Goal: Task Accomplishment & Management: Use online tool/utility

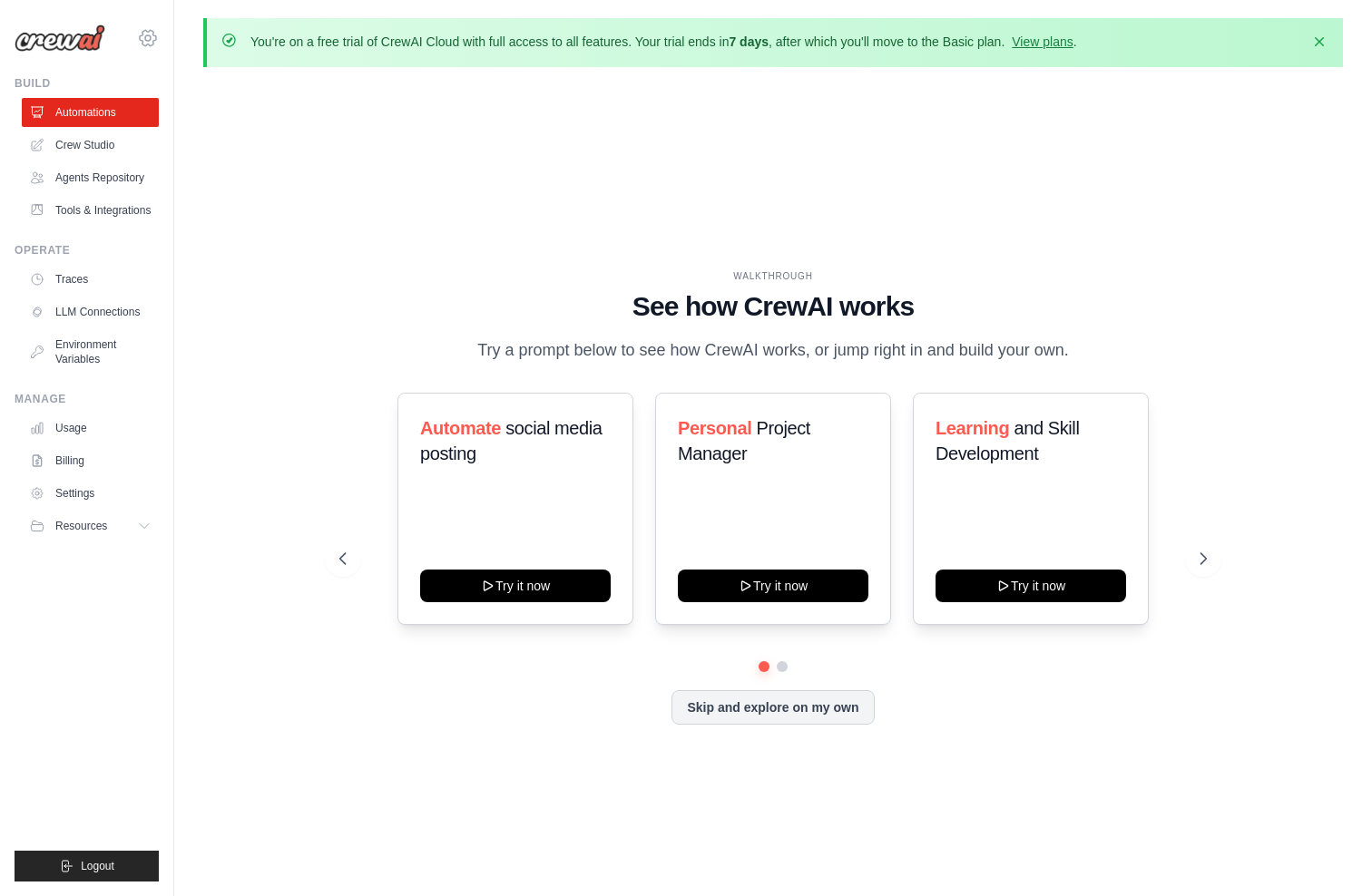
click at [149, 44] on icon at bounding box center [147, 37] width 22 height 22
click at [173, 105] on span "Settings" at bounding box center [227, 112] width 144 height 18
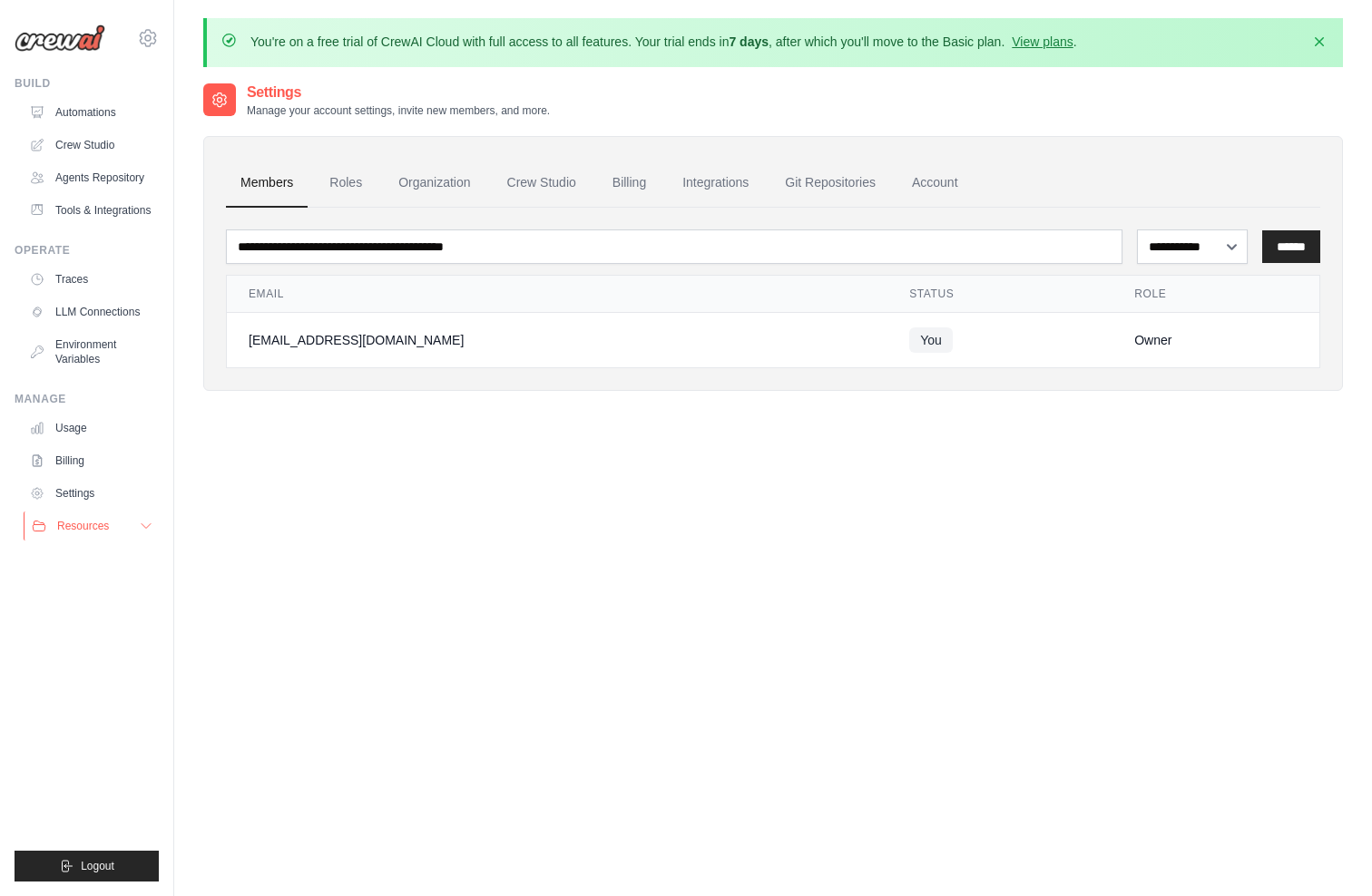
click at [101, 534] on span "Resources" at bounding box center [83, 526] width 52 height 14
click at [88, 126] on link "Automations" at bounding box center [92, 112] width 137 height 29
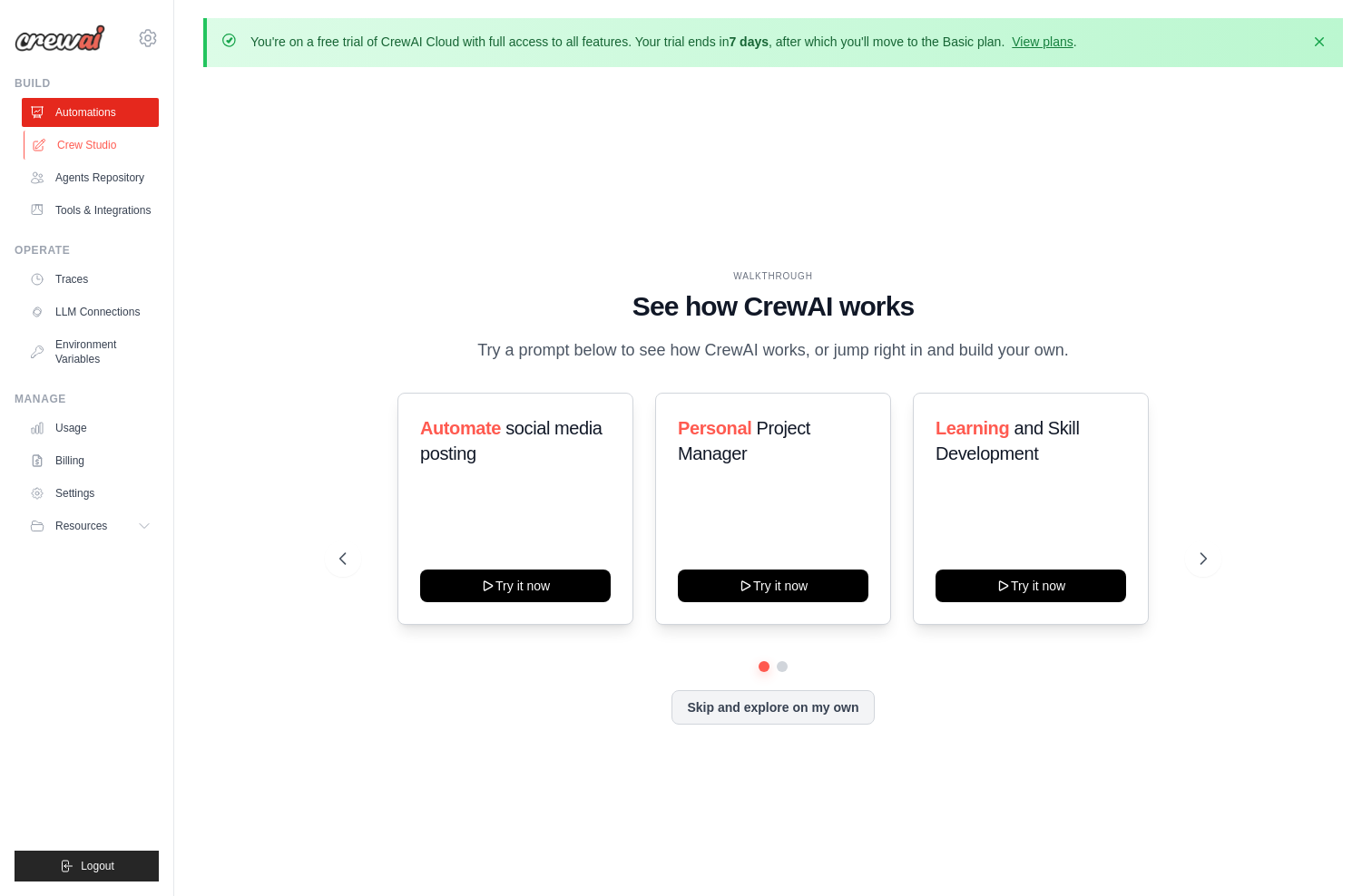
click at [106, 157] on link "Crew Studio" at bounding box center [92, 145] width 137 height 29
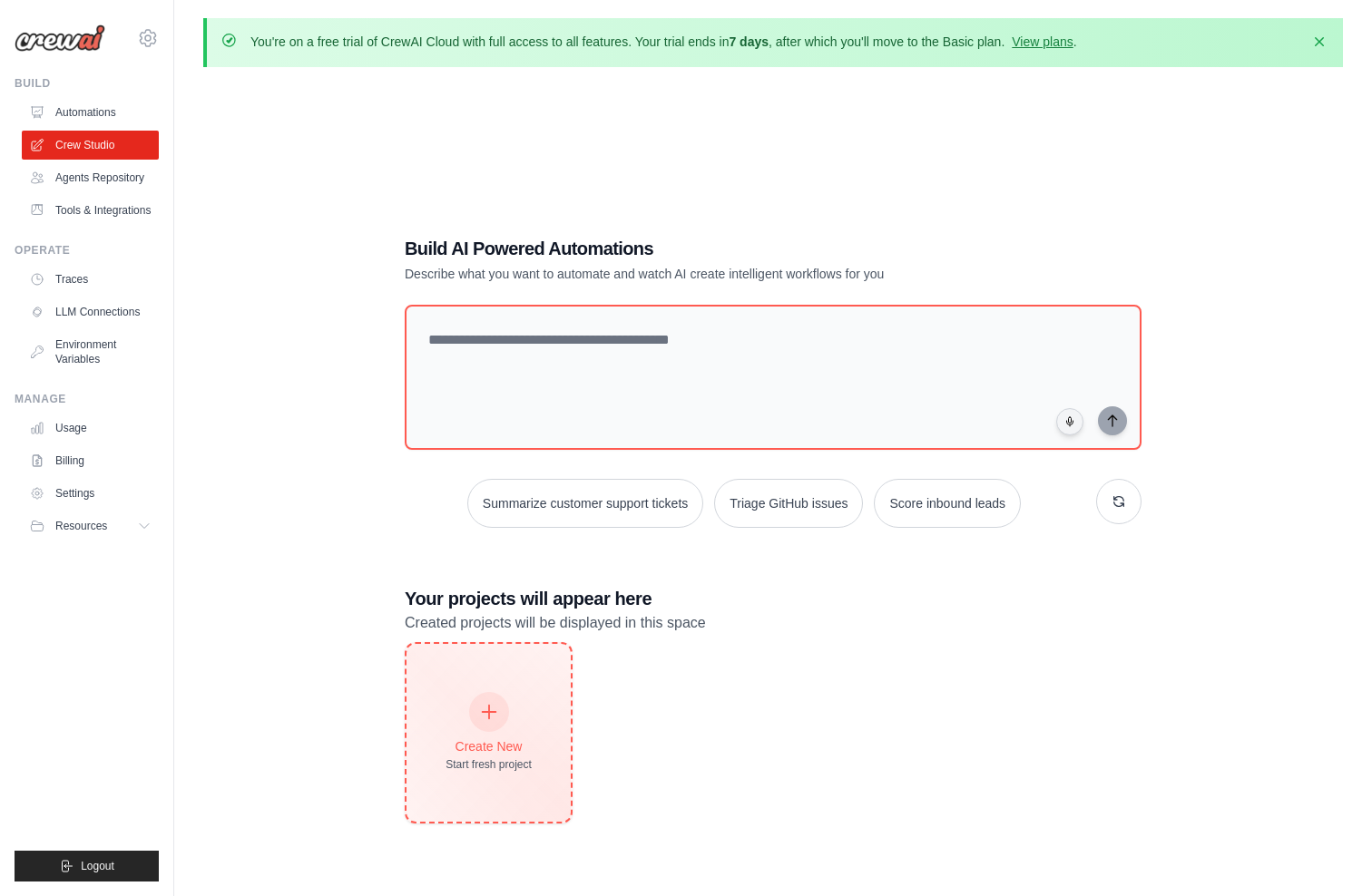
click at [543, 725] on div "Create New Start fresh project" at bounding box center [489, 732] width 165 height 178
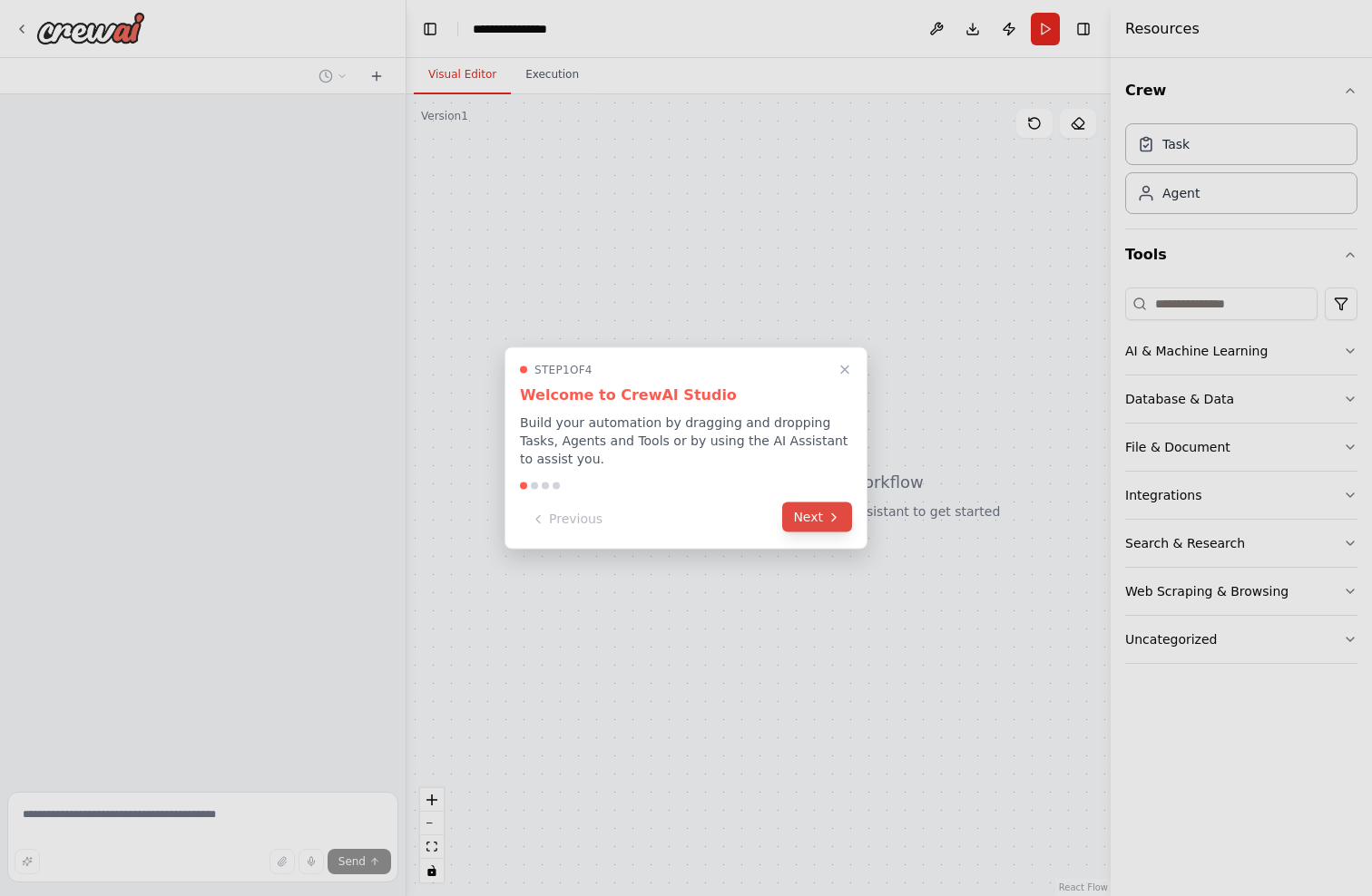
click at [830, 516] on button "Next" at bounding box center [817, 516] width 70 height 30
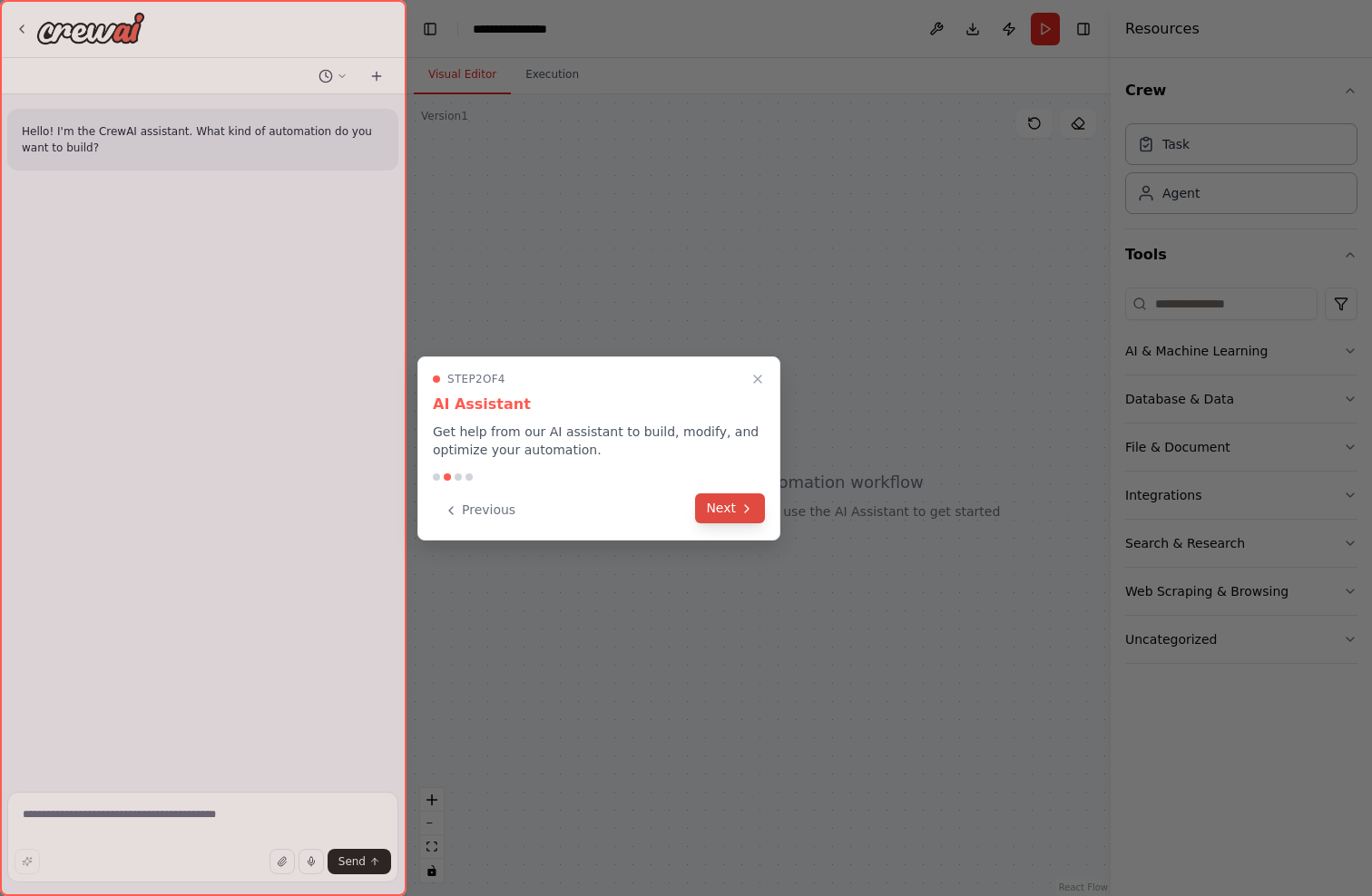
click at [756, 513] on button "Next" at bounding box center [730, 508] width 70 height 30
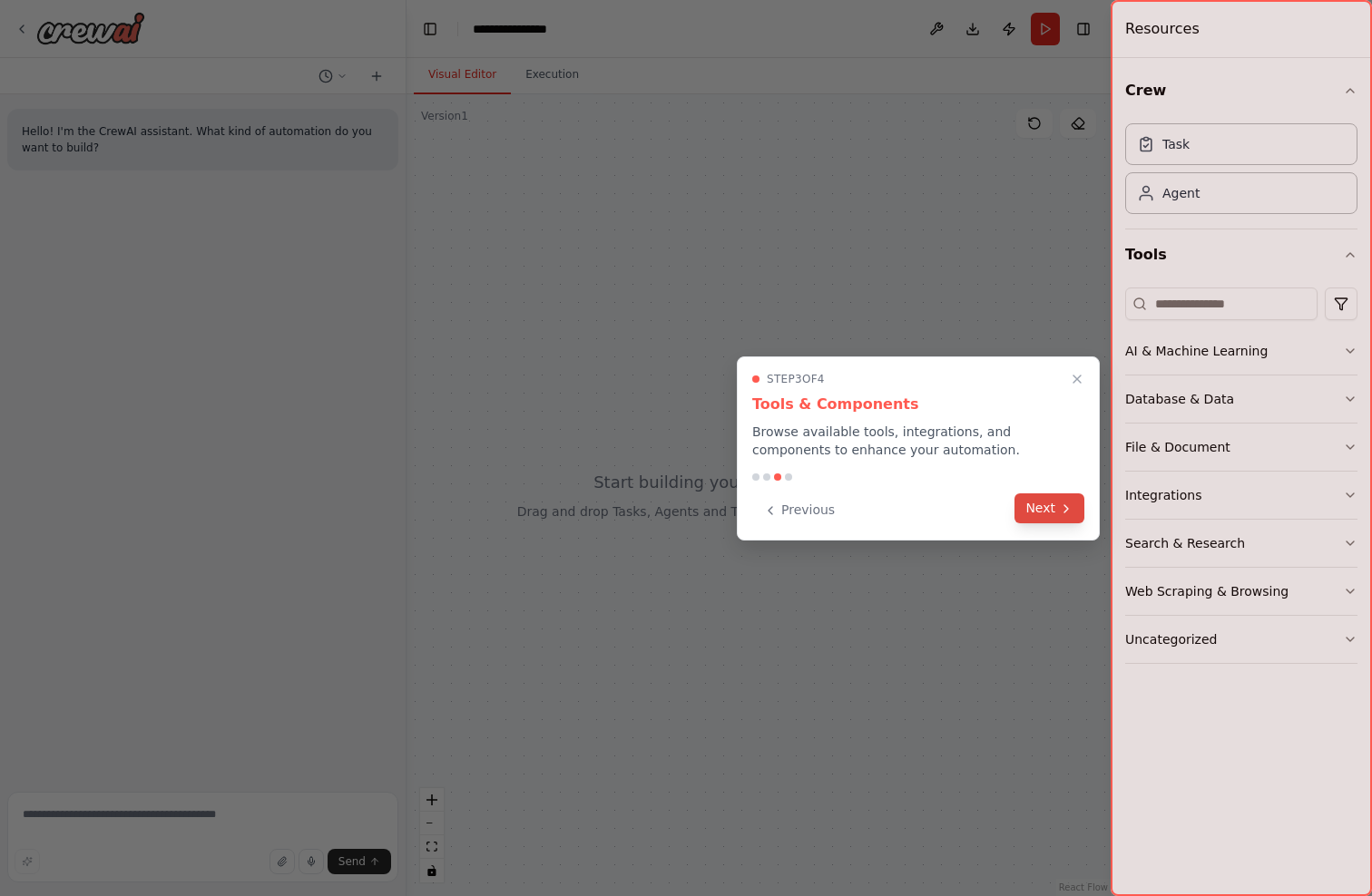
click at [1042, 511] on button "Next" at bounding box center [1049, 508] width 70 height 30
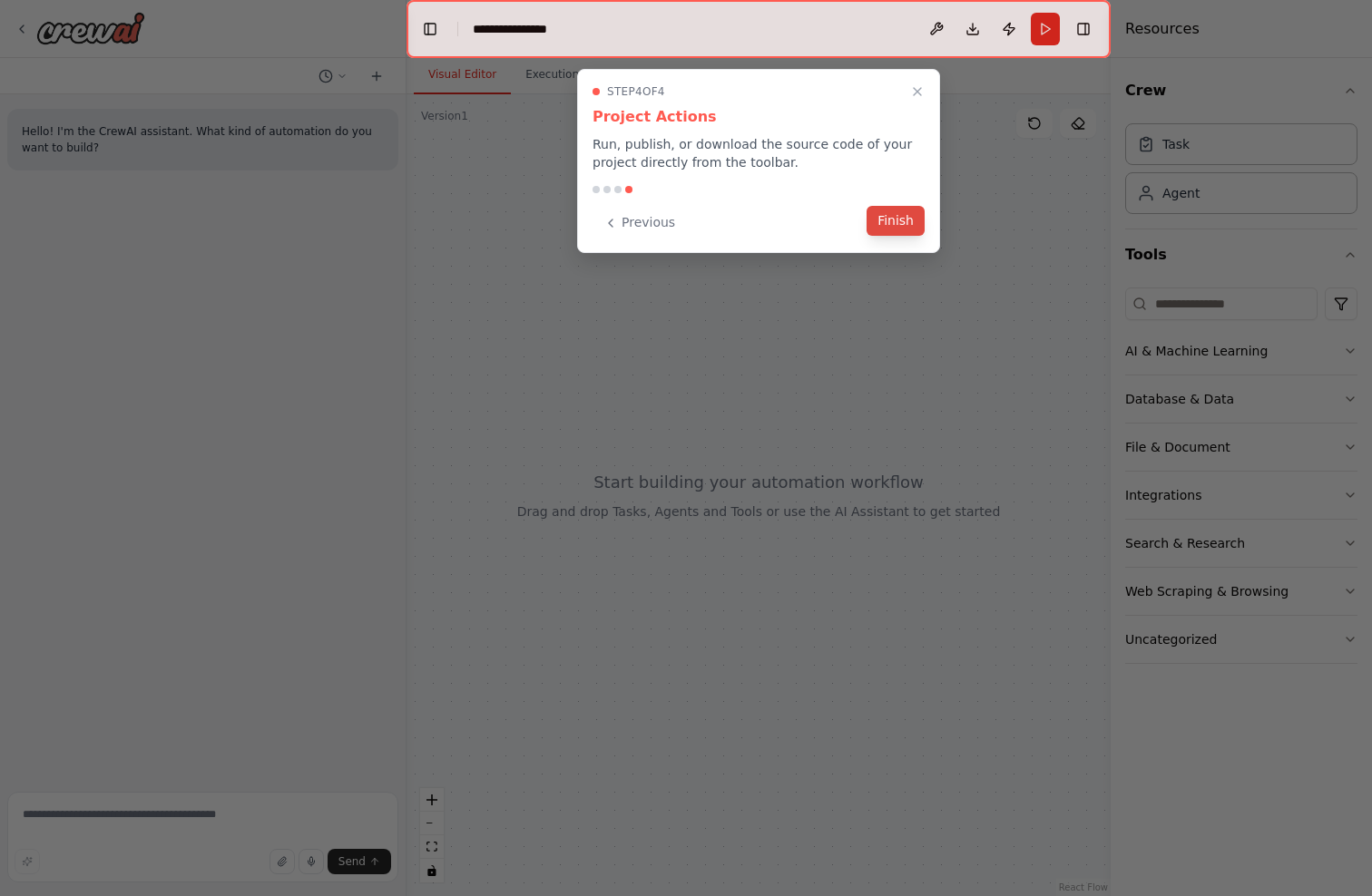
click at [891, 214] on button "Finish" at bounding box center [896, 220] width 58 height 30
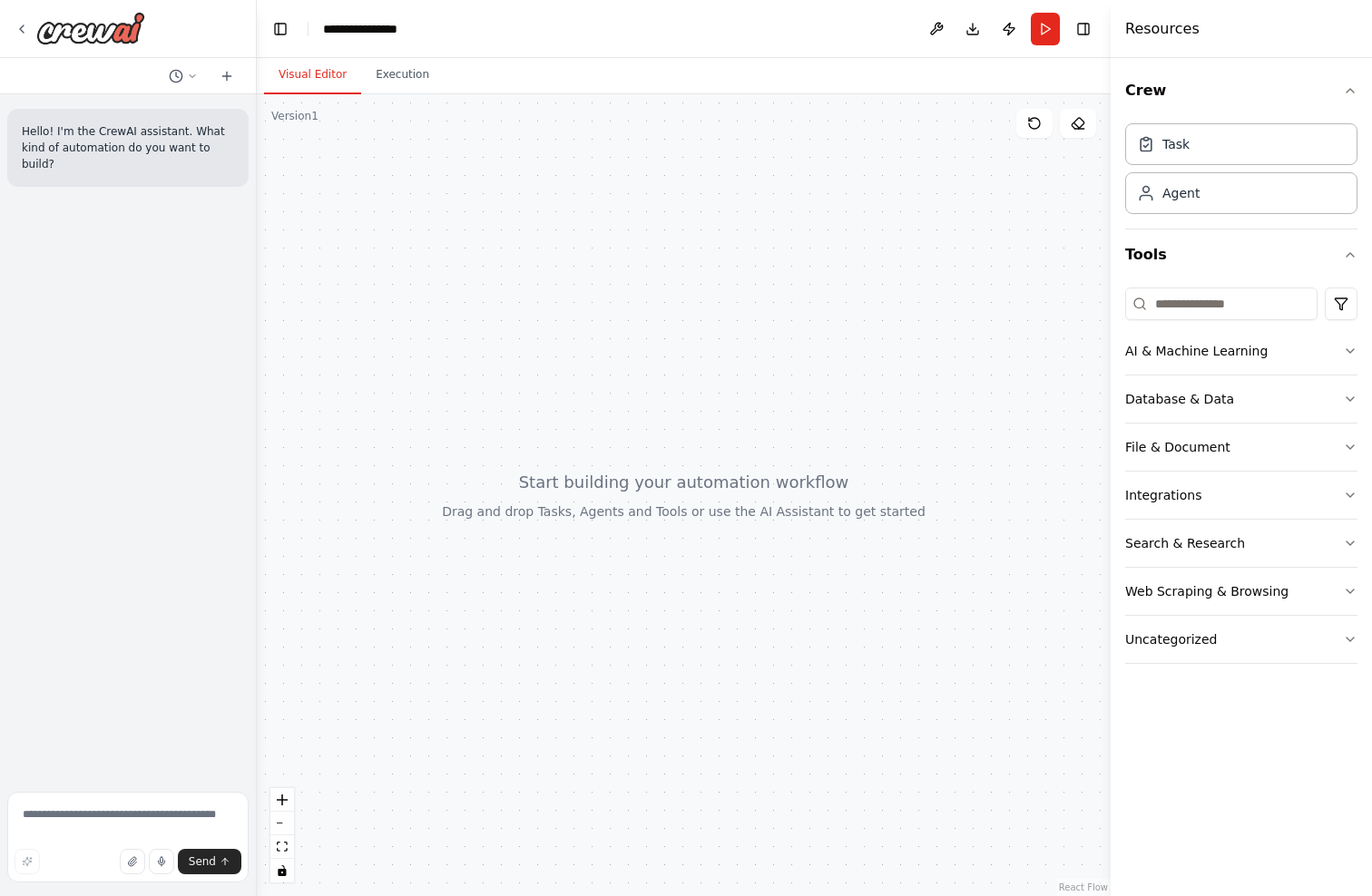
drag, startPoint x: 403, startPoint y: 119, endPoint x: 20, endPoint y: 167, distance: 386.0
click at [20, 167] on div "Hello! I'm the CrewAI assistant. What kind of automation do you want to build? …" at bounding box center [128, 448] width 256 height 896
click at [1285, 364] on button "AI & Machine Learning" at bounding box center [1241, 350] width 232 height 47
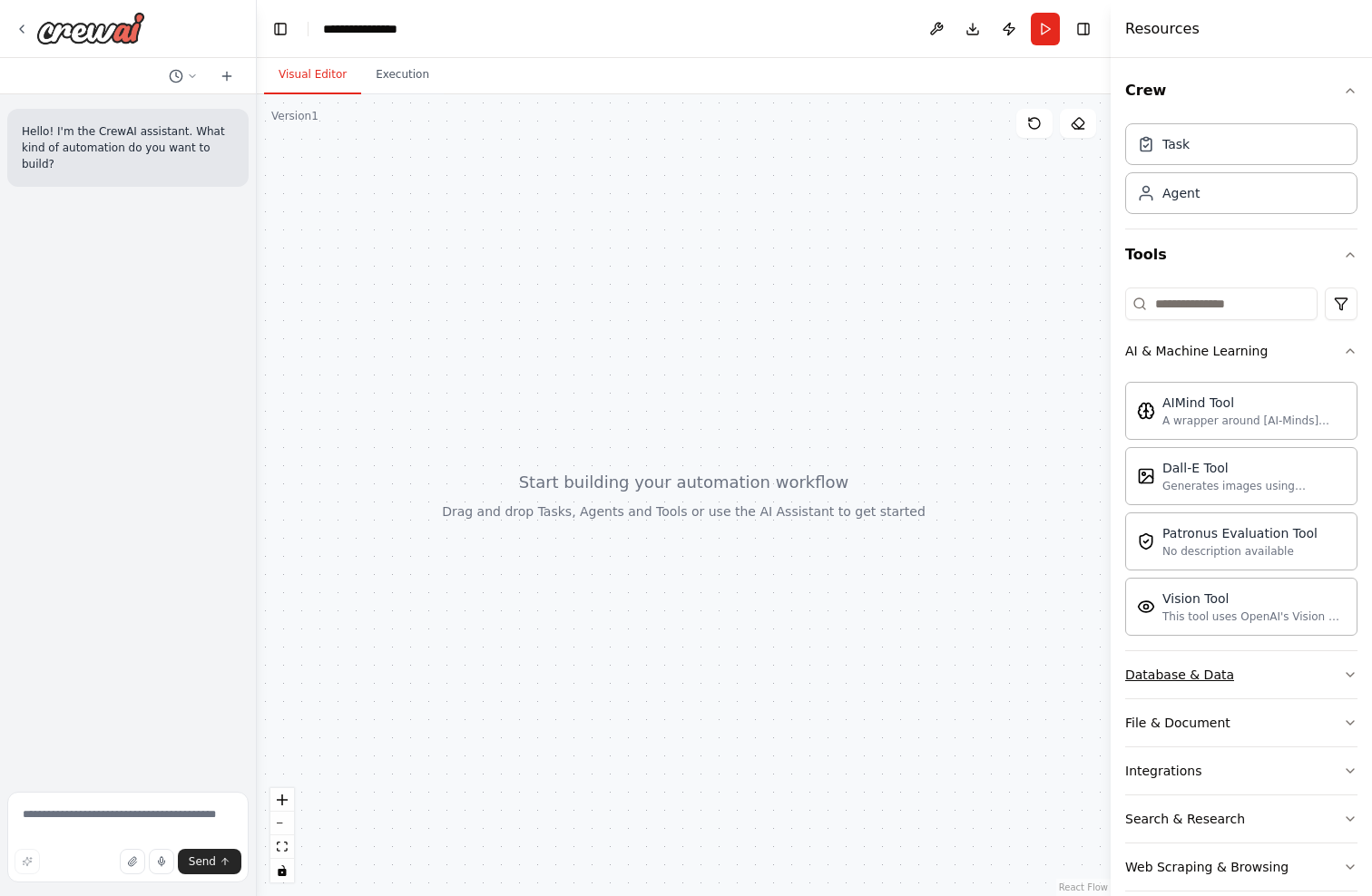
click at [1225, 668] on button "Database & Data" at bounding box center [1241, 674] width 232 height 47
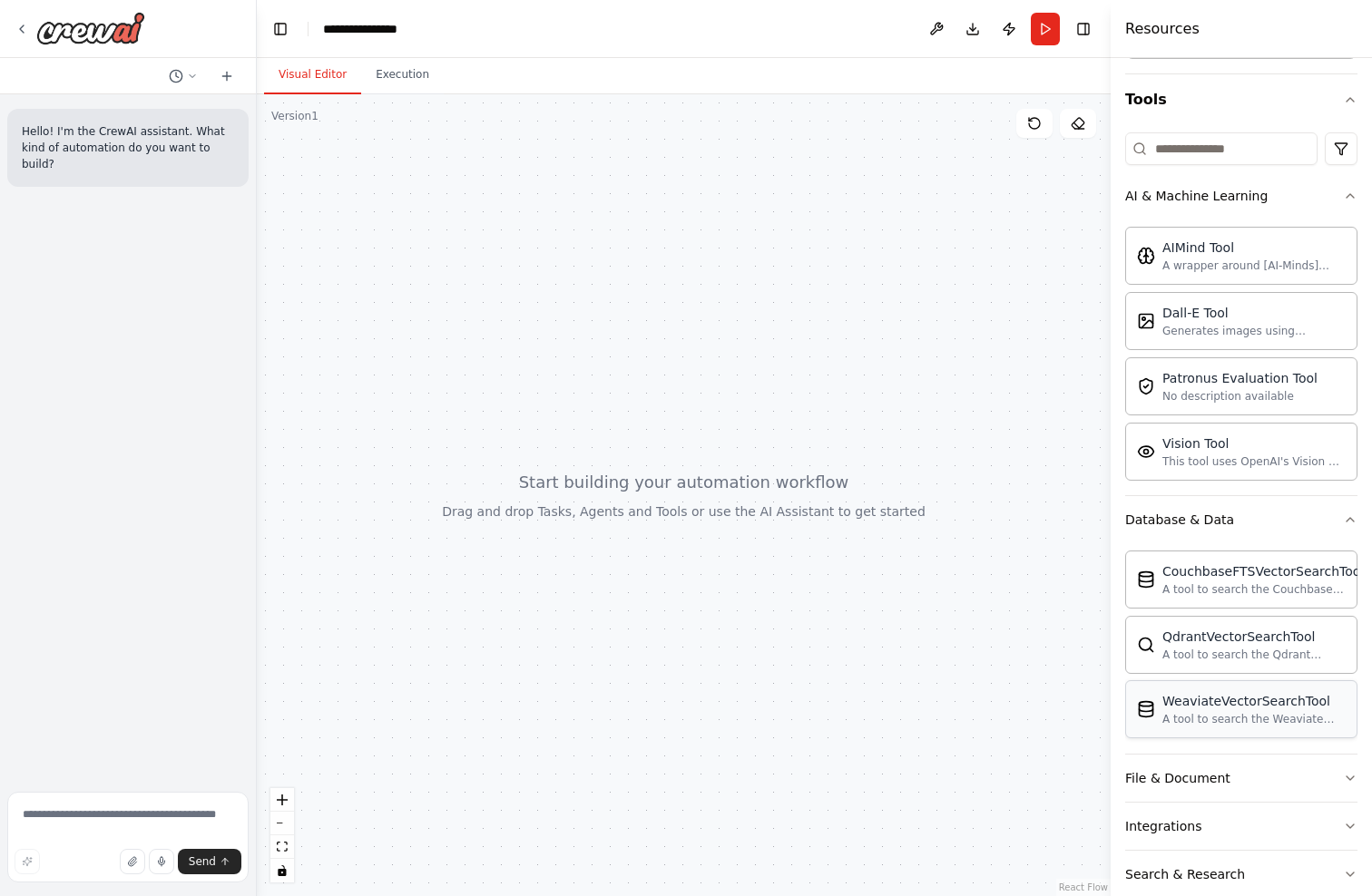
scroll to position [207, 0]
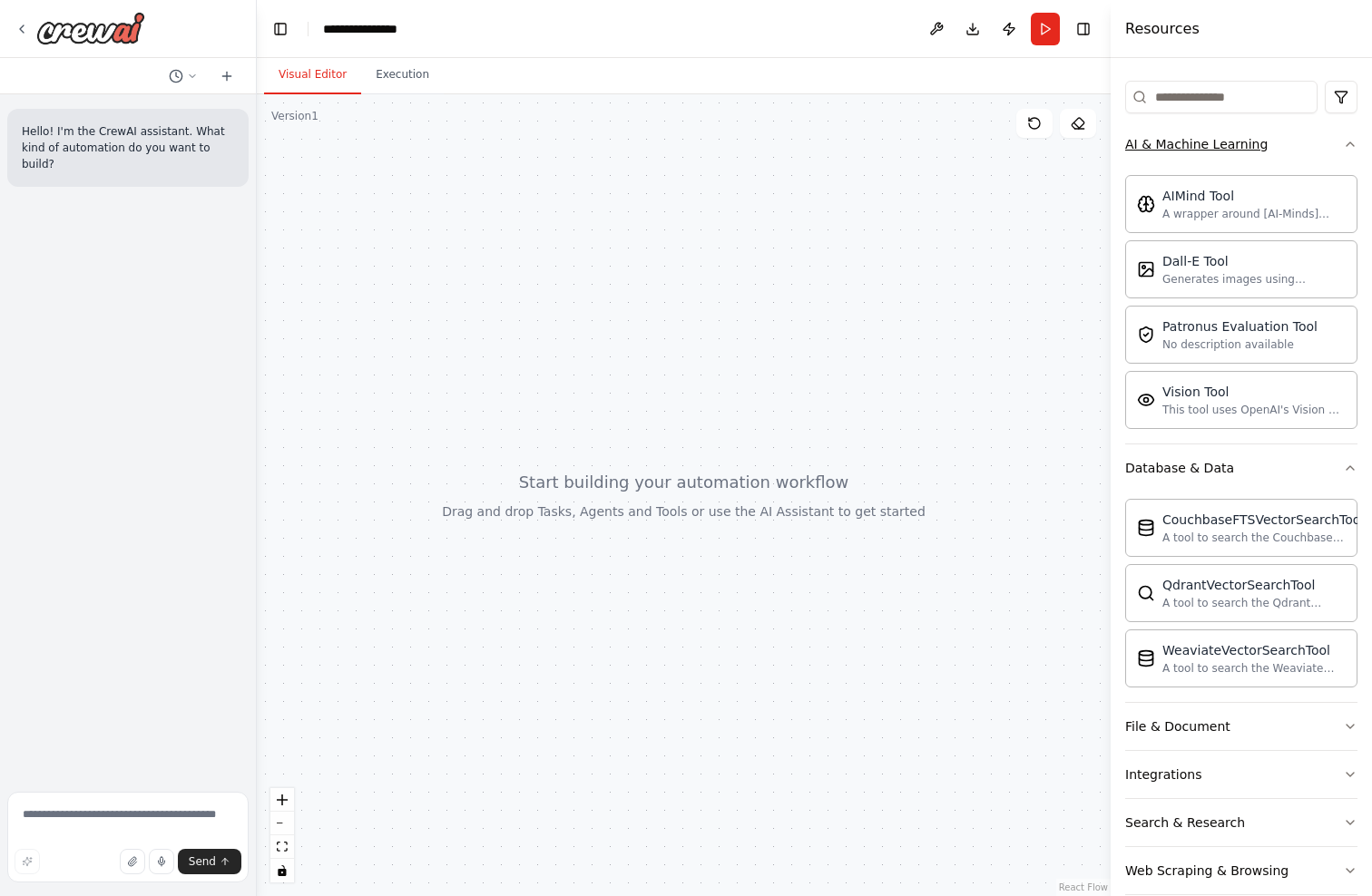
click at [1339, 151] on button "AI & Machine Learning" at bounding box center [1241, 143] width 232 height 47
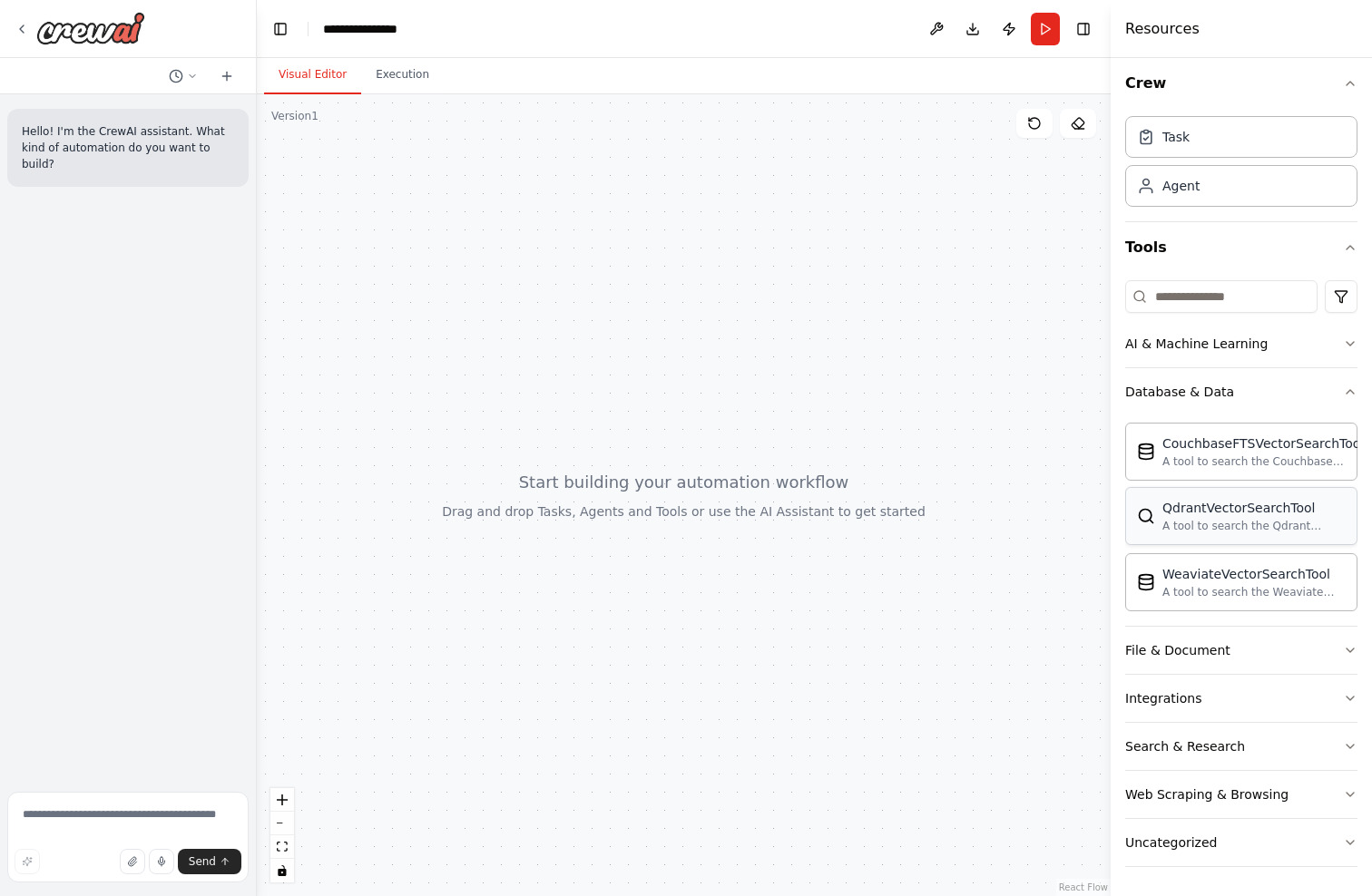
click at [1228, 523] on div "A tool to search the Qdrant database for relevant information on internal docum…" at bounding box center [1254, 526] width 184 height 14
click at [1197, 359] on button "AI & Machine Learning" at bounding box center [1241, 343] width 232 height 47
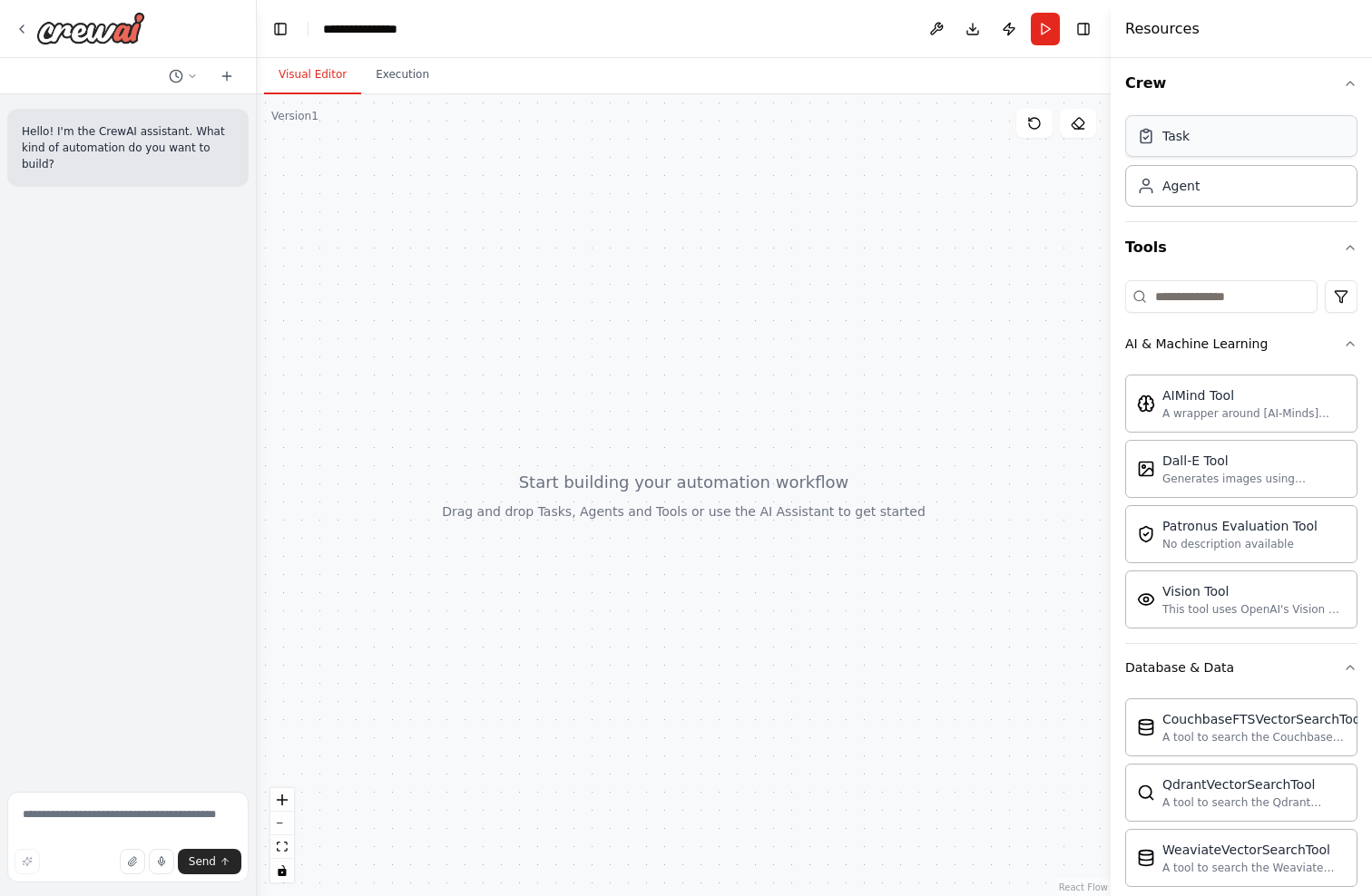
click at [1285, 135] on div "Task" at bounding box center [1241, 136] width 232 height 42
click at [1268, 147] on div "Task" at bounding box center [1241, 136] width 232 height 42
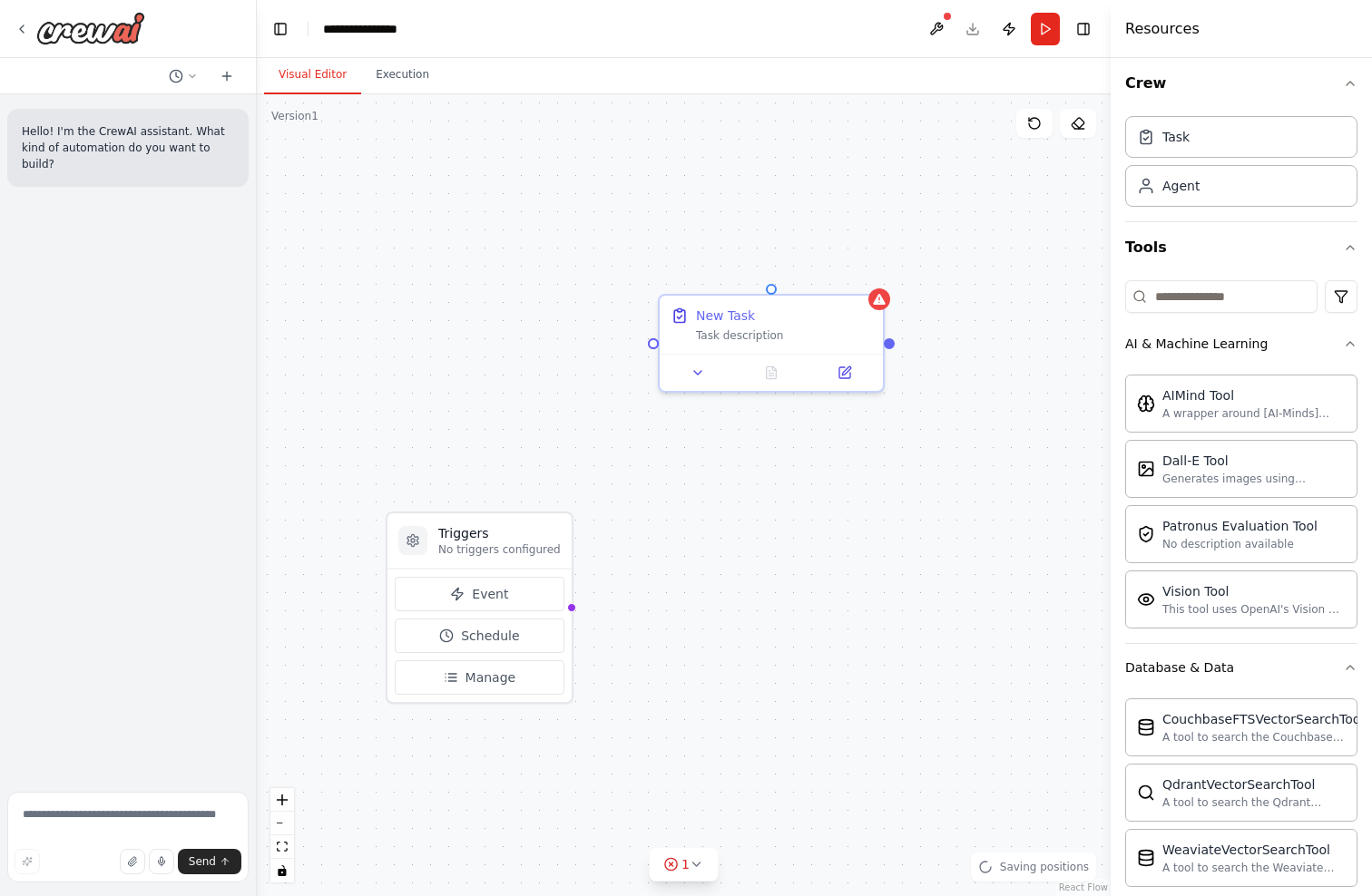
drag, startPoint x: 671, startPoint y: 425, endPoint x: 708, endPoint y: 455, distance: 47.6
click at [708, 455] on div "Triggers No triggers configured Event Schedule Manage New Task Task description" at bounding box center [683, 495] width 854 height 802
click at [893, 341] on div at bounding box center [889, 339] width 11 height 11
drag, startPoint x: 887, startPoint y: 338, endPoint x: 1114, endPoint y: 432, distance: 245.7
click at [1114, 432] on div "**********" at bounding box center [686, 448] width 1372 height 896
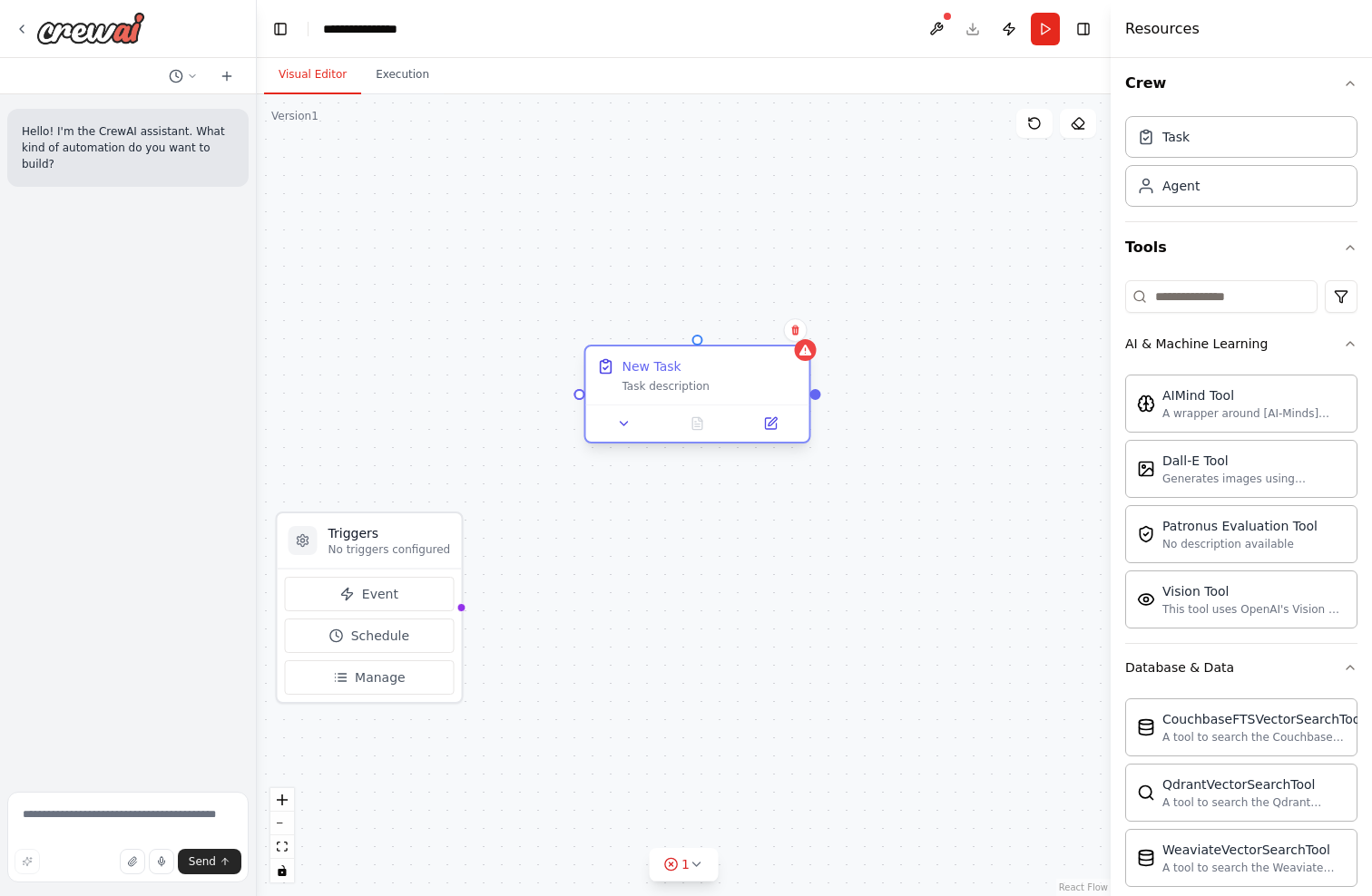
drag, startPoint x: 681, startPoint y: 331, endPoint x: 721, endPoint y: 390, distance: 71.3
click at [721, 390] on div "Task description" at bounding box center [711, 385] width 176 height 14
drag, startPoint x: 583, startPoint y: 392, endPoint x: 446, endPoint y: 610, distance: 257.5
click at [445, 611] on div "Triggers No triggers configured Event Schedule Manage New Task Task description" at bounding box center [612, 532] width 854 height 802
drag, startPoint x: 445, startPoint y: 555, endPoint x: 524, endPoint y: 392, distance: 181.1
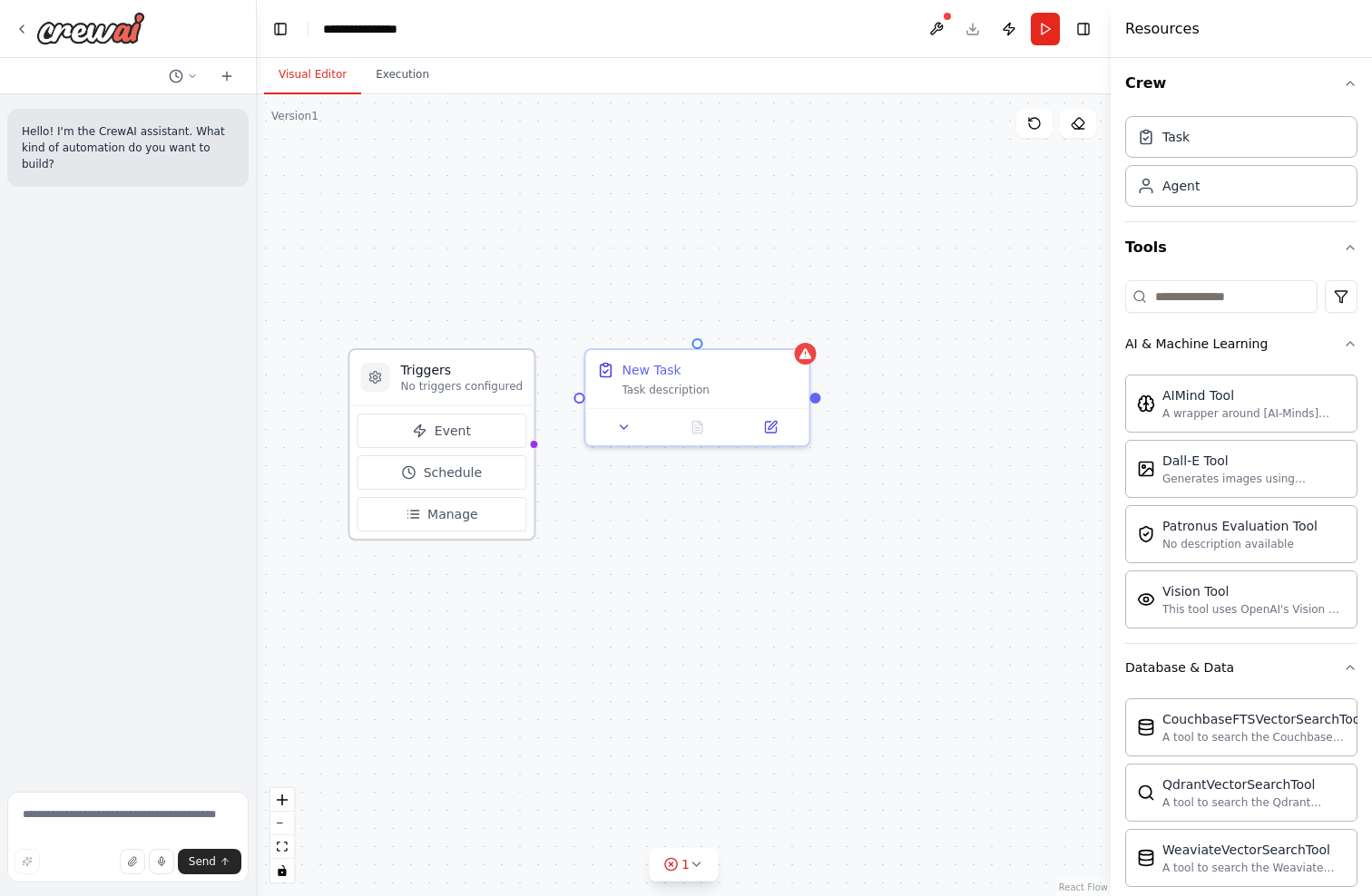
click at [524, 392] on div "Triggers No triggers configured" at bounding box center [442, 378] width 185 height 55
click at [708, 237] on div "Triggers No triggers configured Event Schedule Manage New Task Task description" at bounding box center [683, 495] width 854 height 802
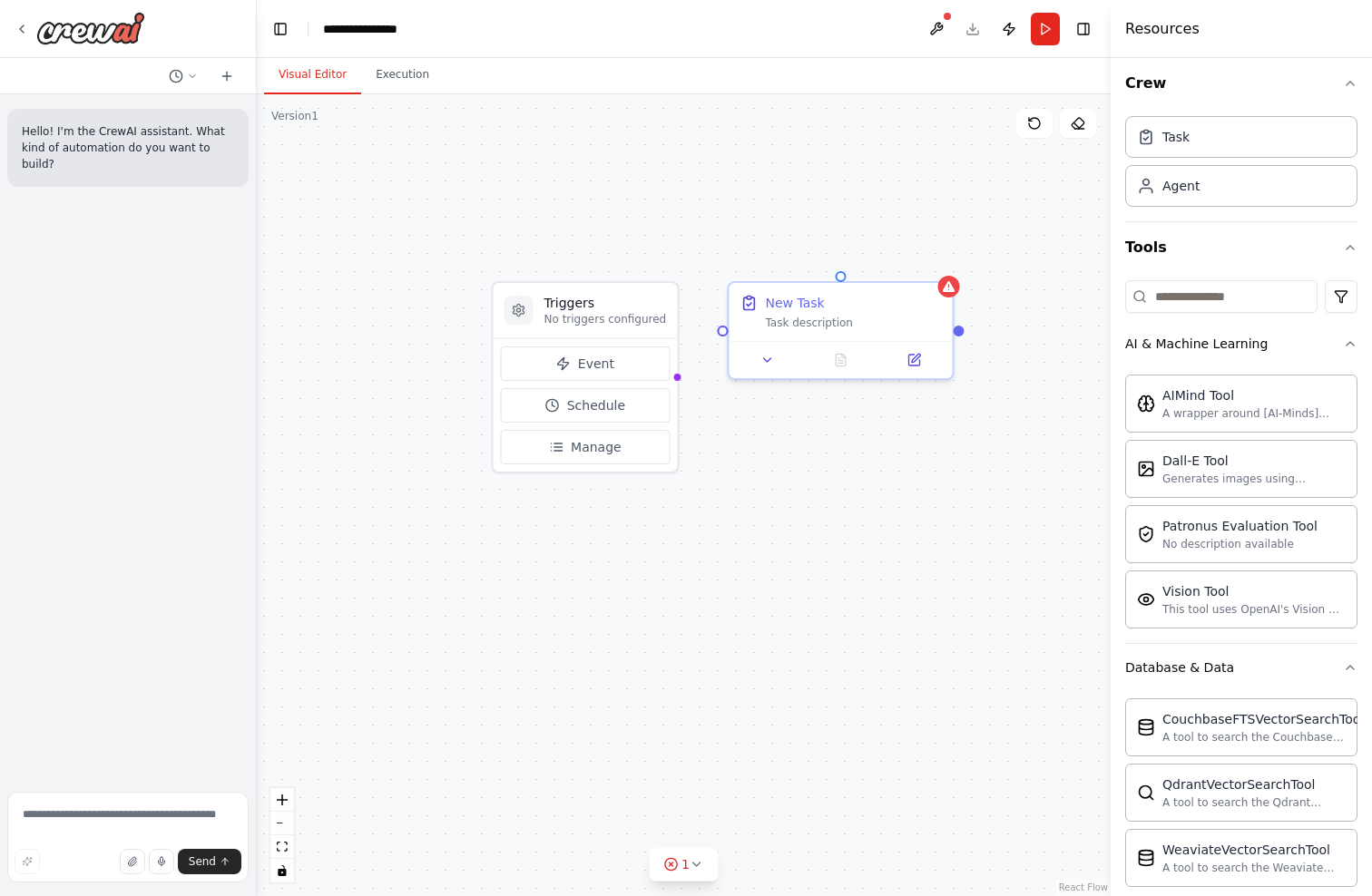
drag, startPoint x: 708, startPoint y: 237, endPoint x: 851, endPoint y: 169, distance: 158.3
click at [851, 169] on div "Triggers No triggers configured Event Schedule Manage New Task Task description" at bounding box center [683, 495] width 854 height 802
drag, startPoint x: 667, startPoint y: 377, endPoint x: 919, endPoint y: 543, distance: 301.8
click at [919, 543] on div "Triggers No triggers configured Event Schedule Manage New Task Task description" at bounding box center [683, 495] width 854 height 802
drag, startPoint x: 872, startPoint y: 508, endPoint x: 838, endPoint y: 482, distance: 42.8
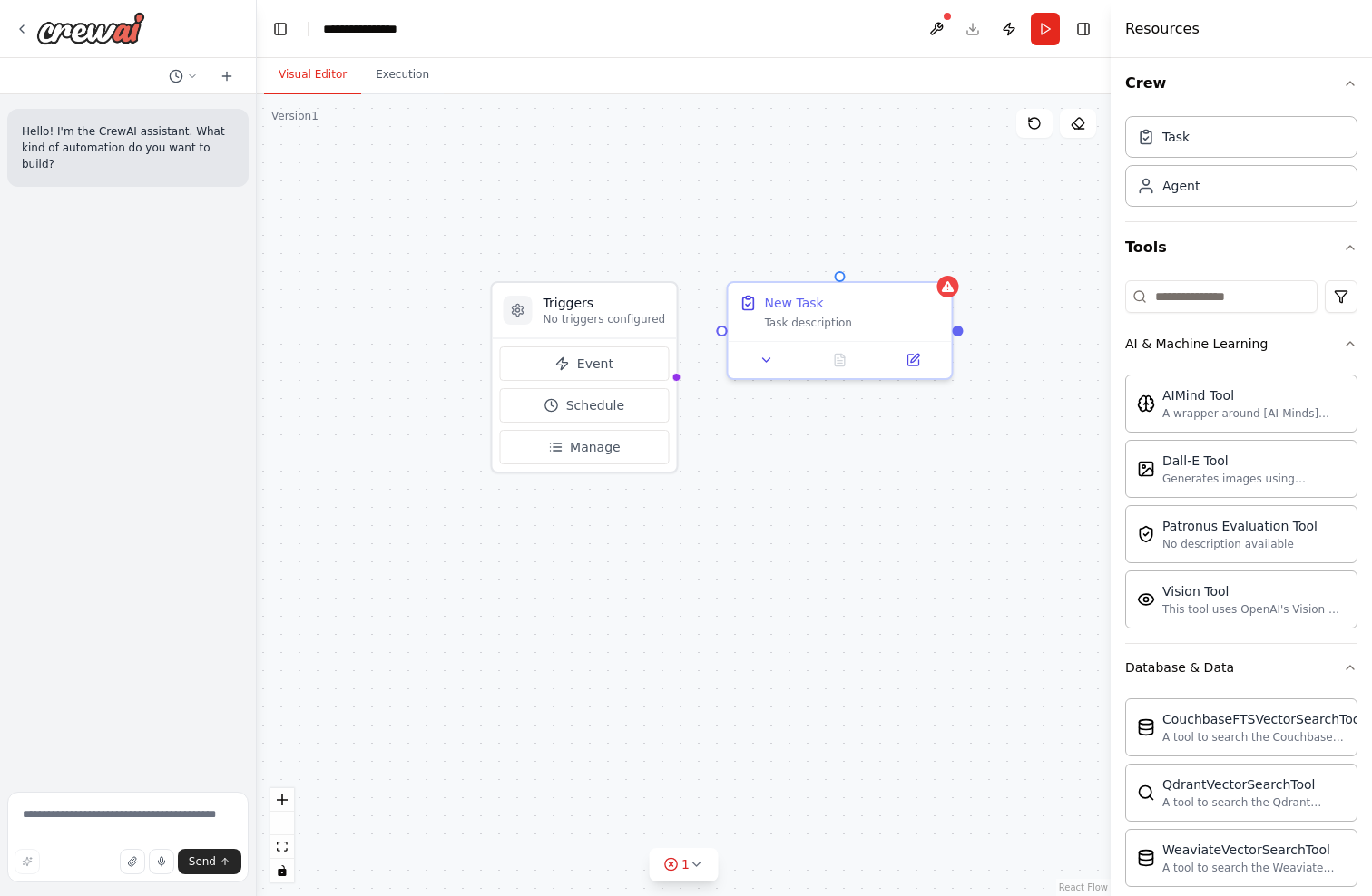
click at [844, 485] on div "Triggers No triggers configured Event Schedule Manage New Task Task description" at bounding box center [683, 495] width 854 height 802
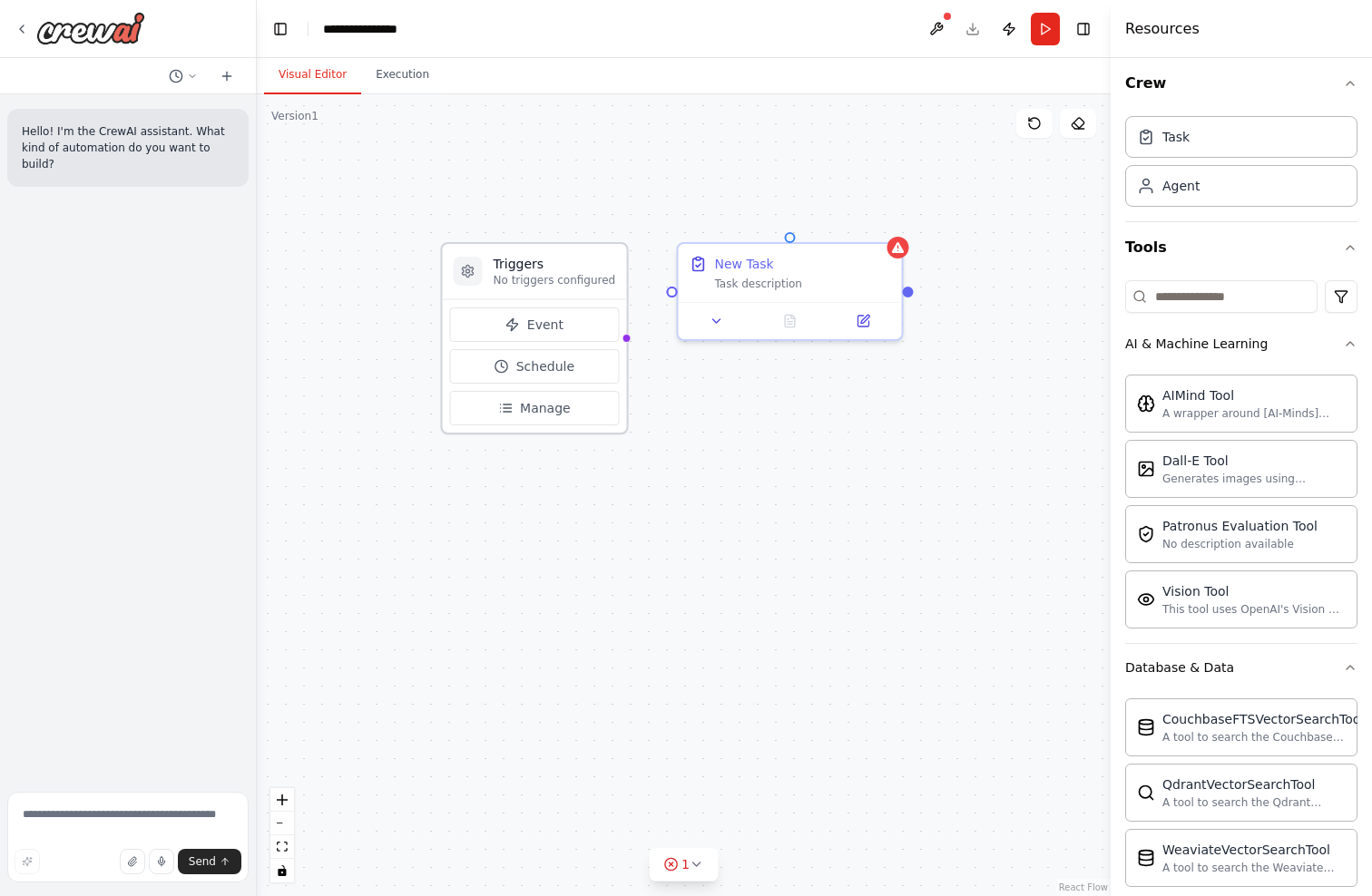
click at [622, 334] on div "Triggers No triggers configured Event Schedule Manage" at bounding box center [535, 338] width 188 height 192
drag, startPoint x: 618, startPoint y: 336, endPoint x: 671, endPoint y: 288, distance: 71.5
click at [671, 288] on div "Triggers No triggers configured Event Schedule Manage New Task Task description" at bounding box center [704, 426] width 854 height 802
drag, startPoint x: 670, startPoint y: 290, endPoint x: 618, endPoint y: 326, distance: 63.2
click at [618, 326] on div "Triggers No triggers configured Event Schedule Manage New Task Task description" at bounding box center [704, 426] width 854 height 802
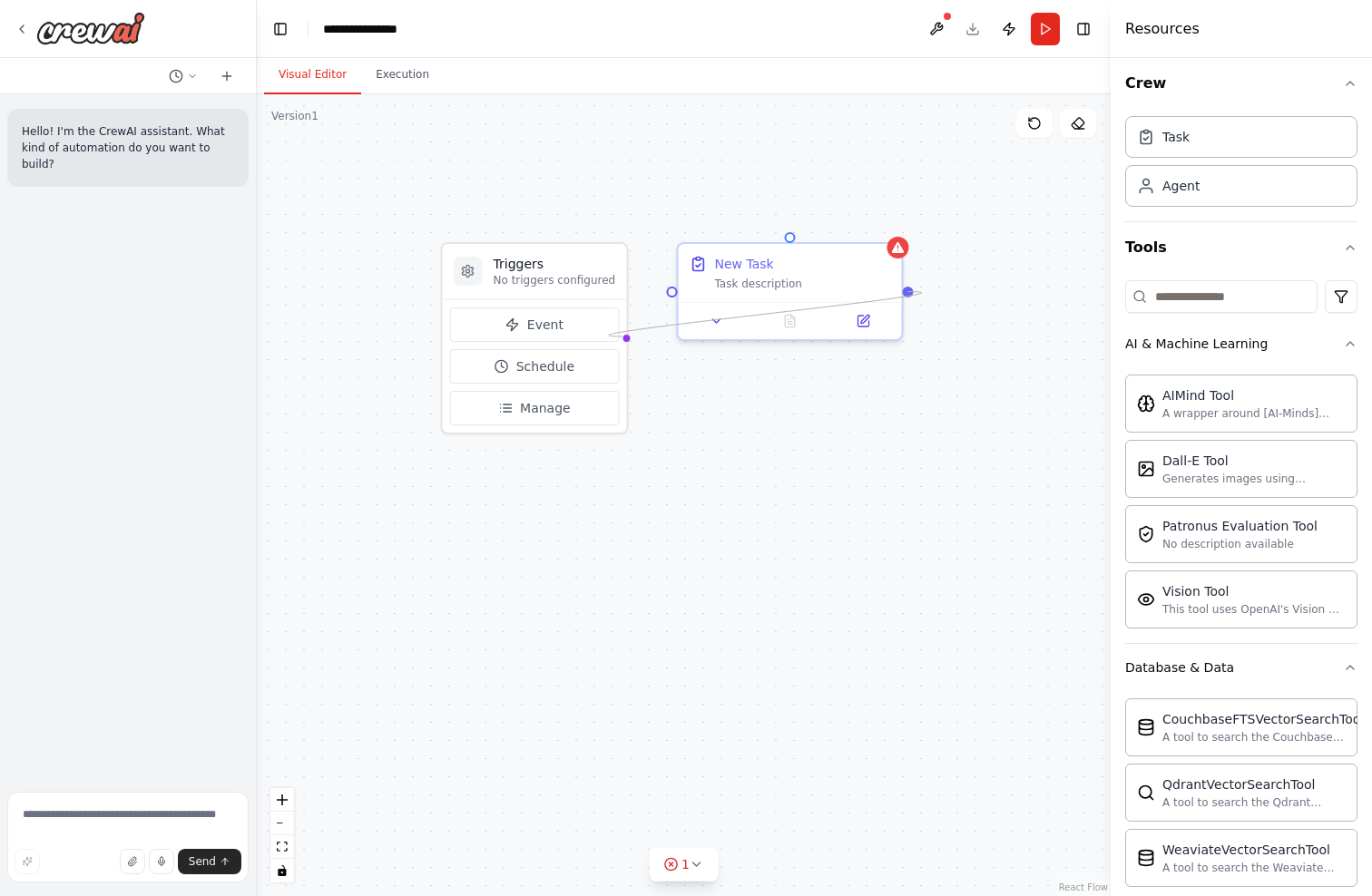
drag, startPoint x: 908, startPoint y: 291, endPoint x: 623, endPoint y: 337, distance: 288.7
click at [623, 337] on div "Triggers No triggers configured Event Schedule Manage New Task Task description" at bounding box center [683, 495] width 854 height 802
click at [610, 302] on div "Event Schedule Manage" at bounding box center [535, 365] width 185 height 133
click at [589, 270] on h3 "Triggers" at bounding box center [555, 264] width 122 height 18
click at [622, 338] on div at bounding box center [626, 338] width 9 height 9
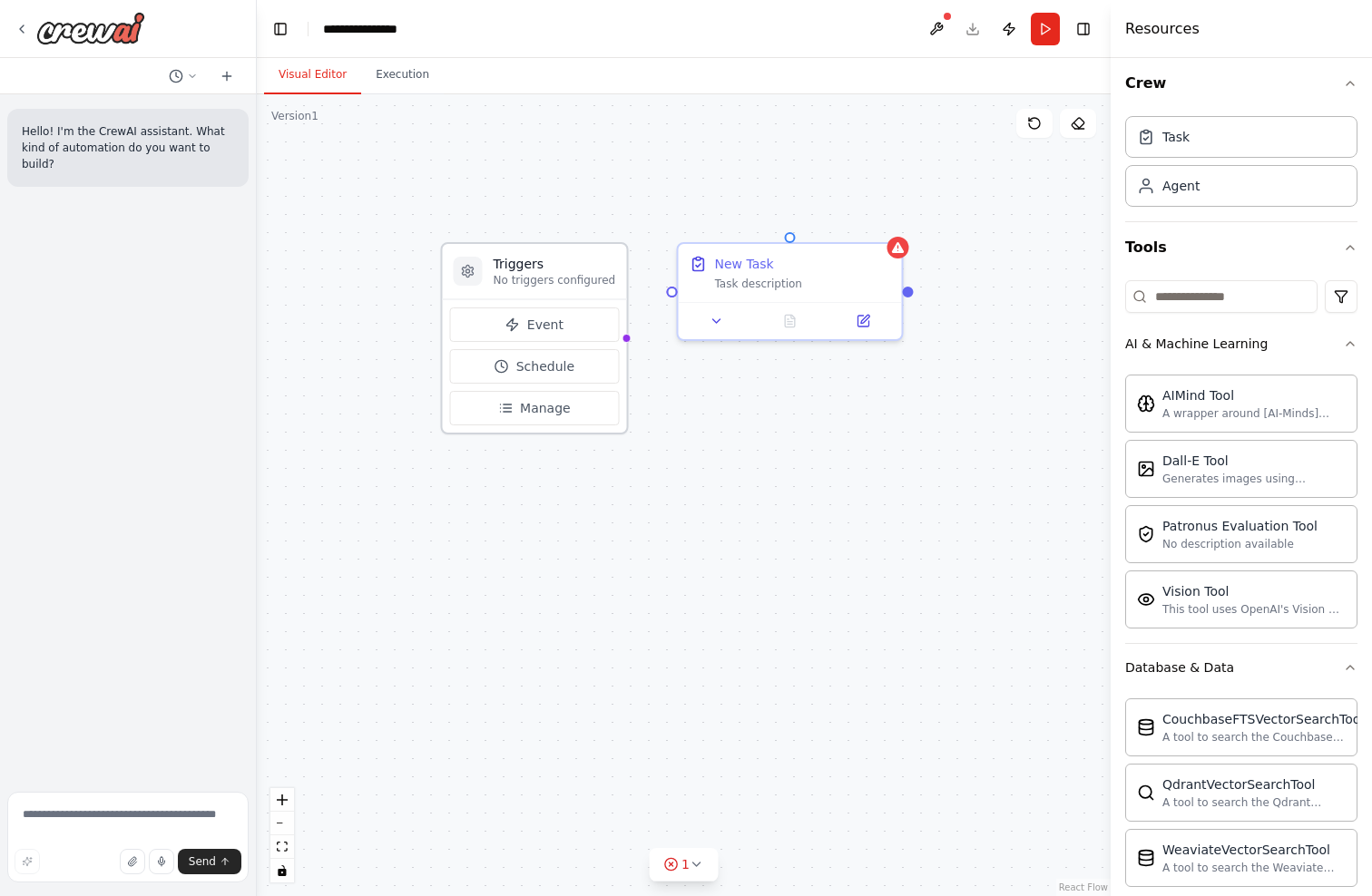
click at [622, 338] on div at bounding box center [626, 338] width 9 height 9
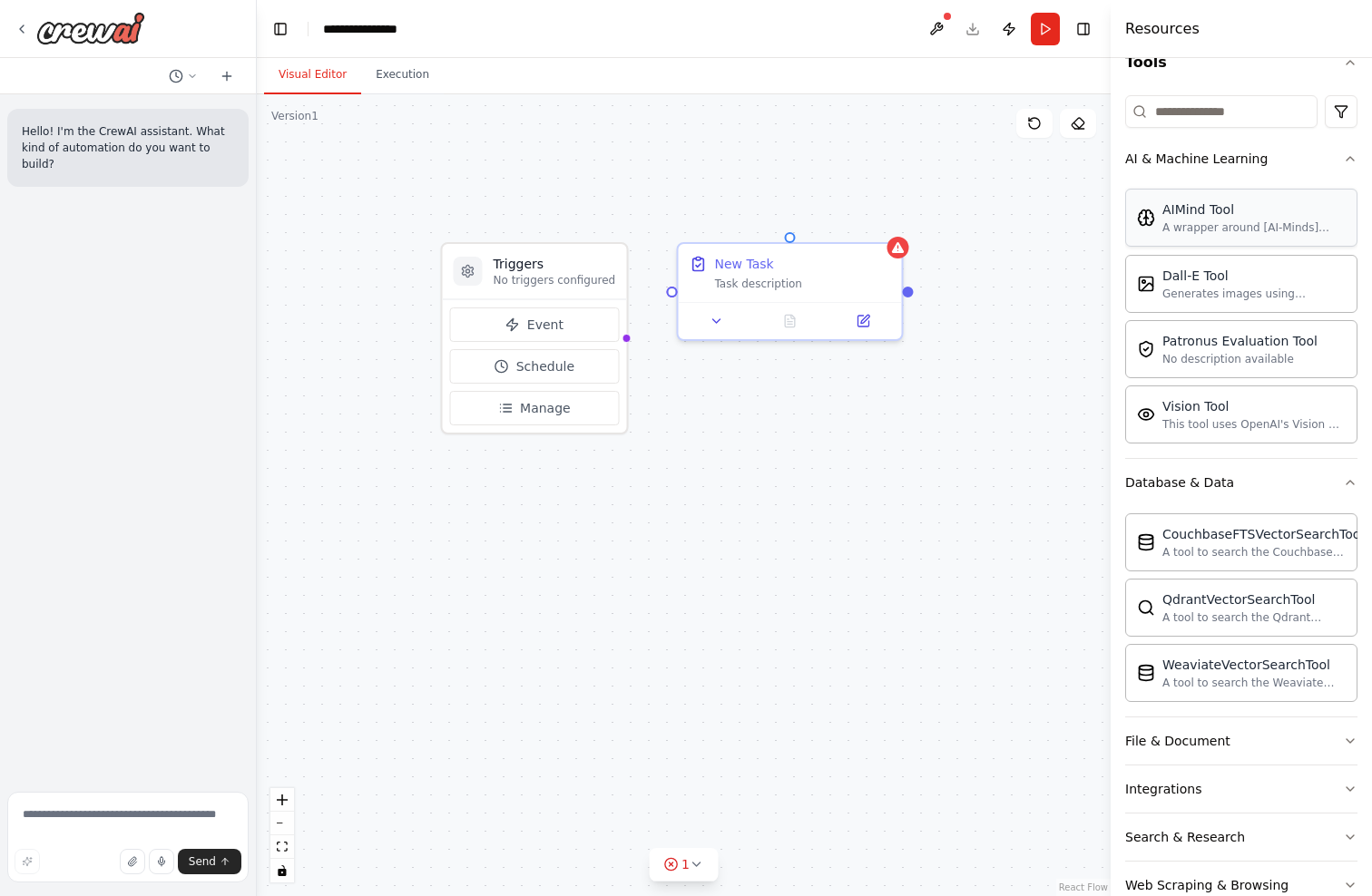
scroll to position [283, 0]
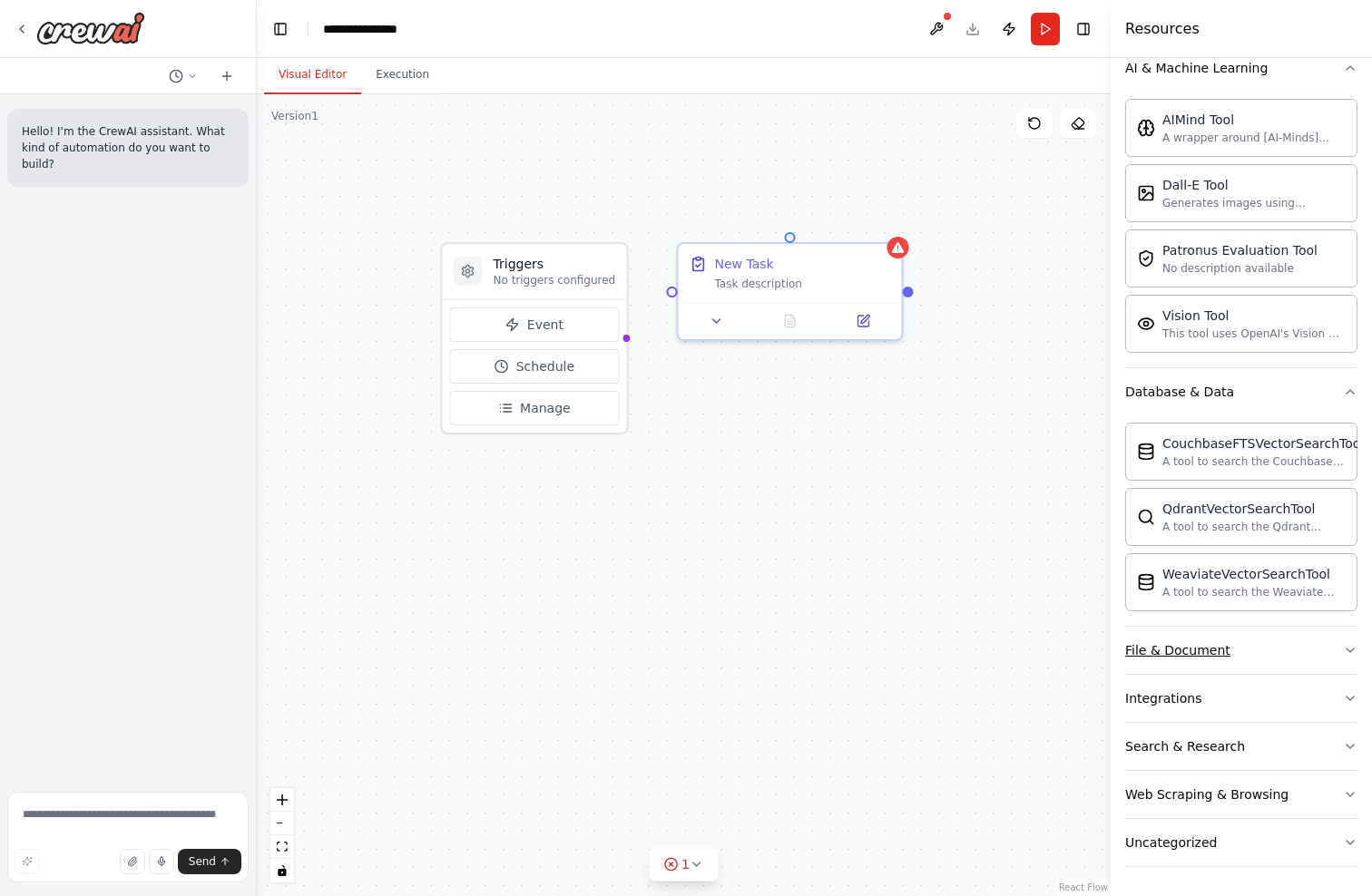
click at [1275, 658] on button "File & Document" at bounding box center [1241, 649] width 232 height 47
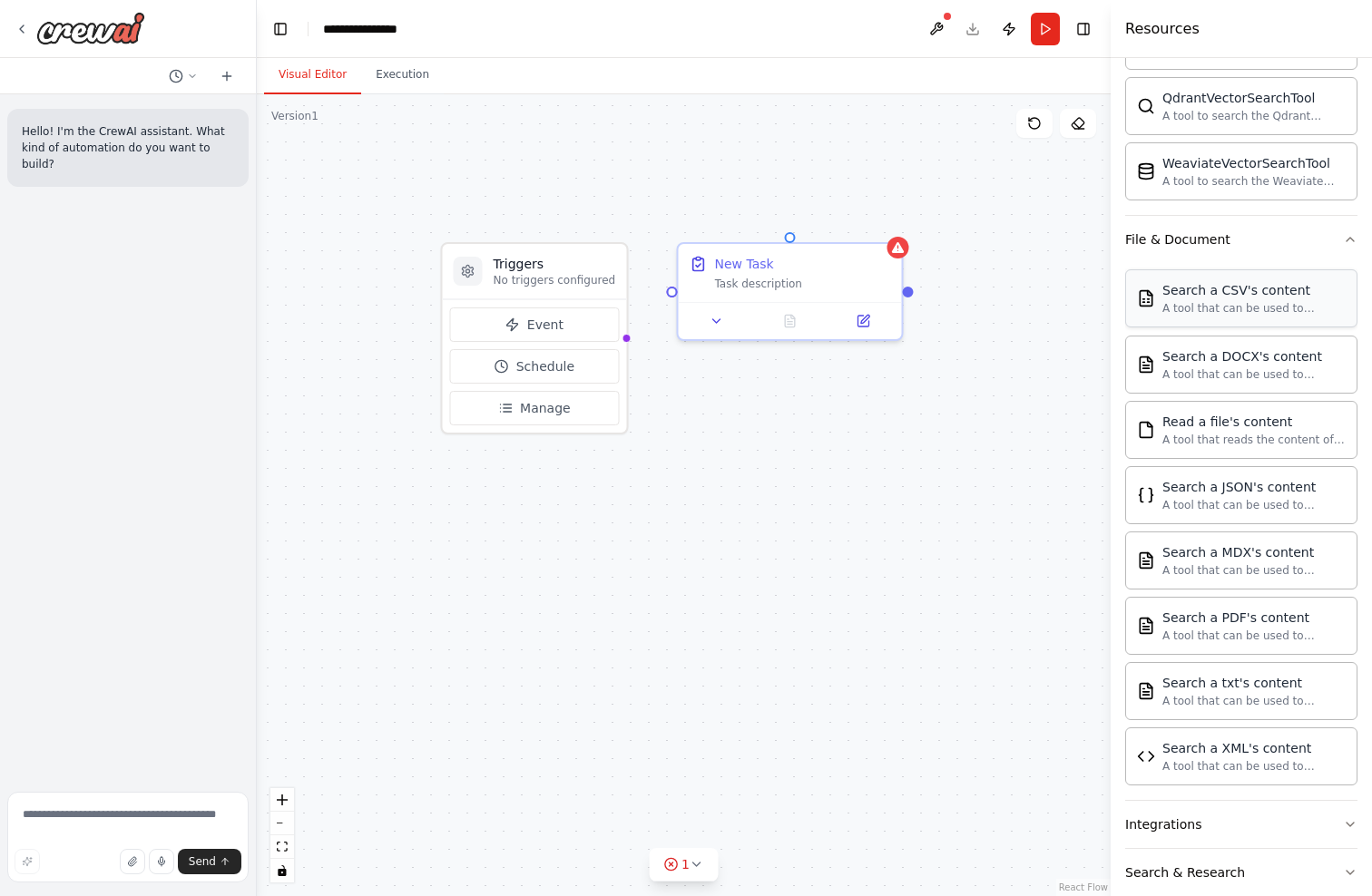
scroll to position [696, 0]
click at [1285, 239] on button "File & Document" at bounding box center [1241, 236] width 232 height 47
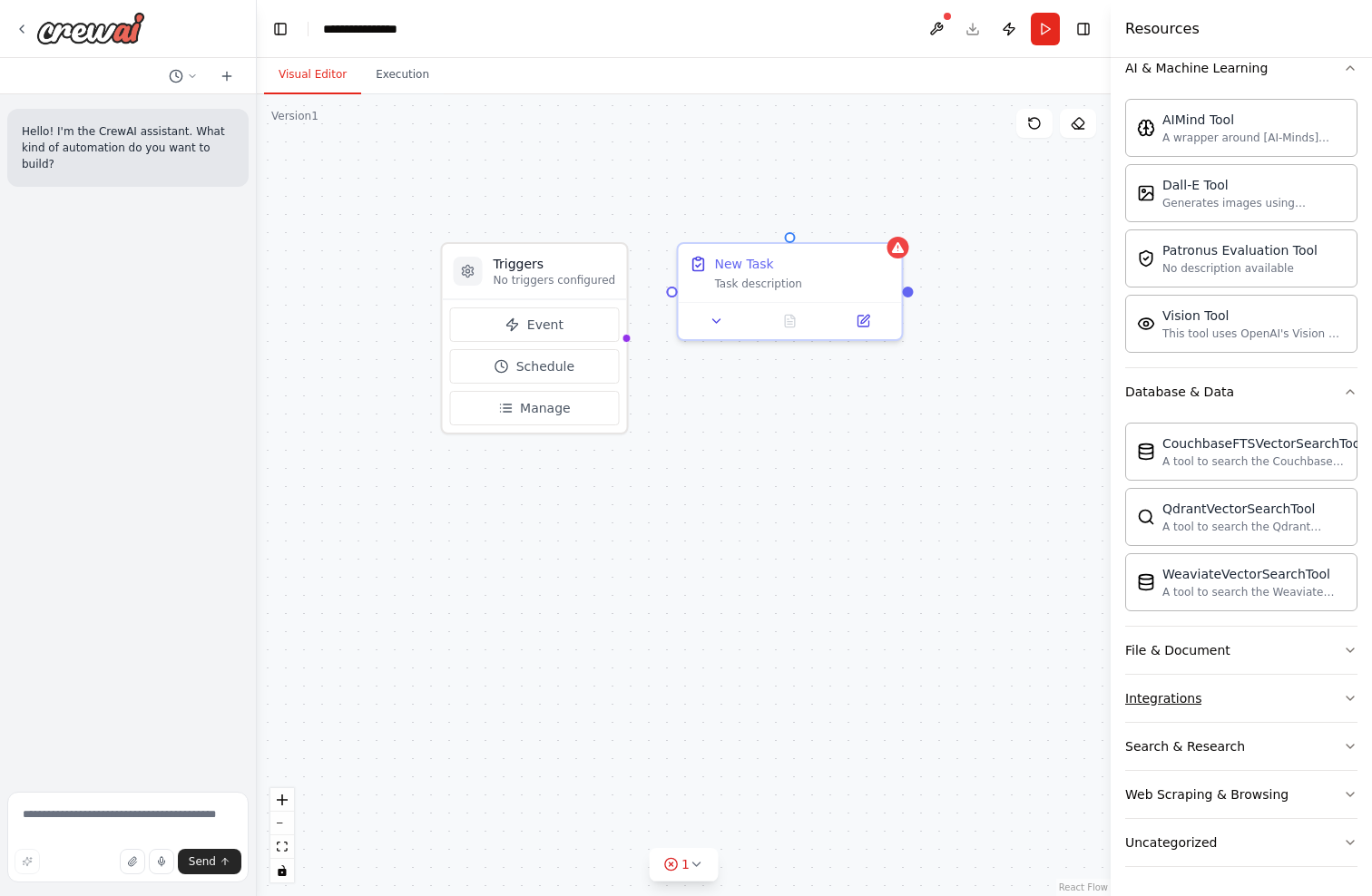
click at [1284, 697] on button "Integrations" at bounding box center [1241, 698] width 232 height 47
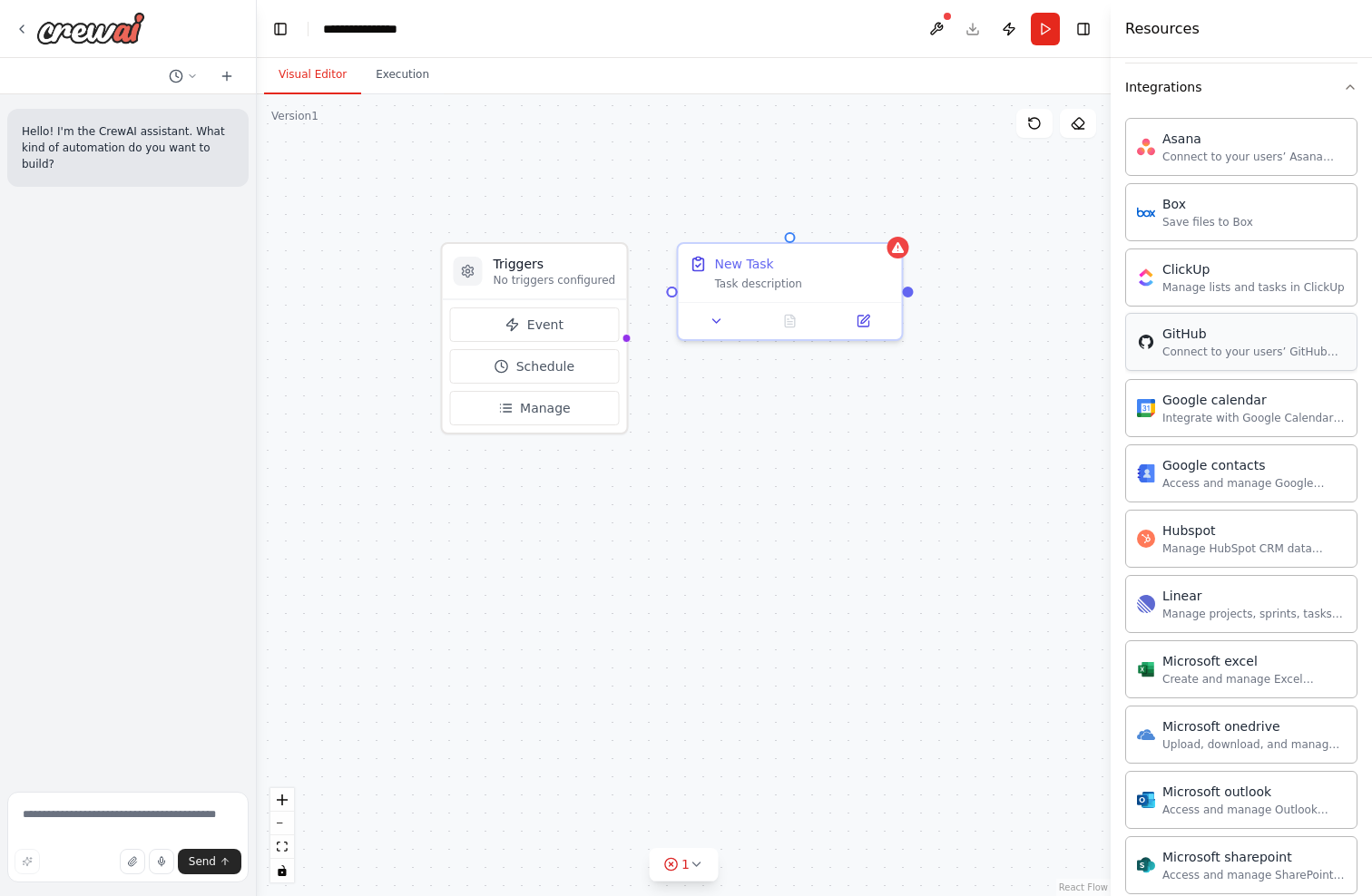
scroll to position [890, 0]
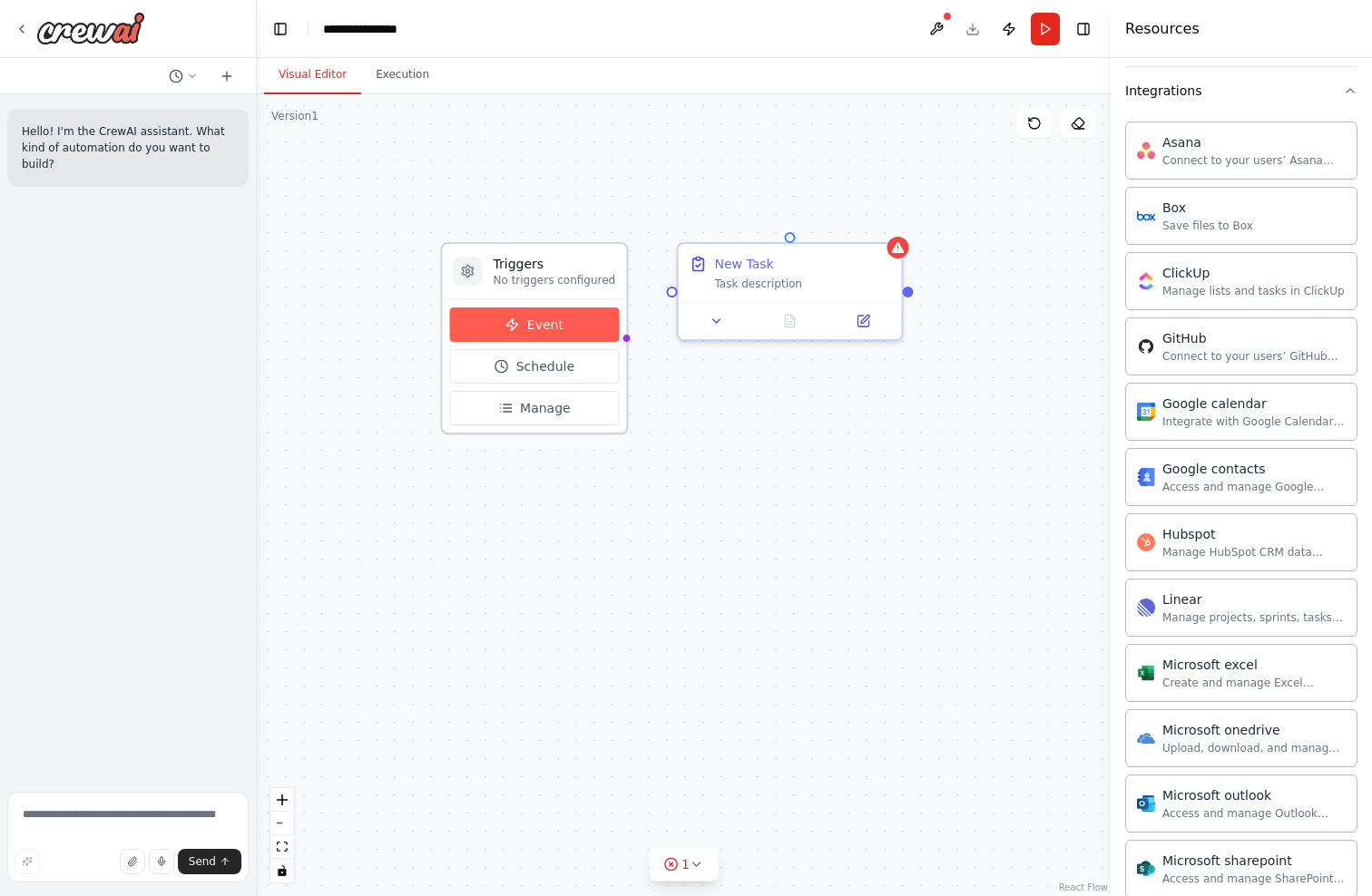
click at [550, 325] on span "Event" at bounding box center [545, 324] width 36 height 18
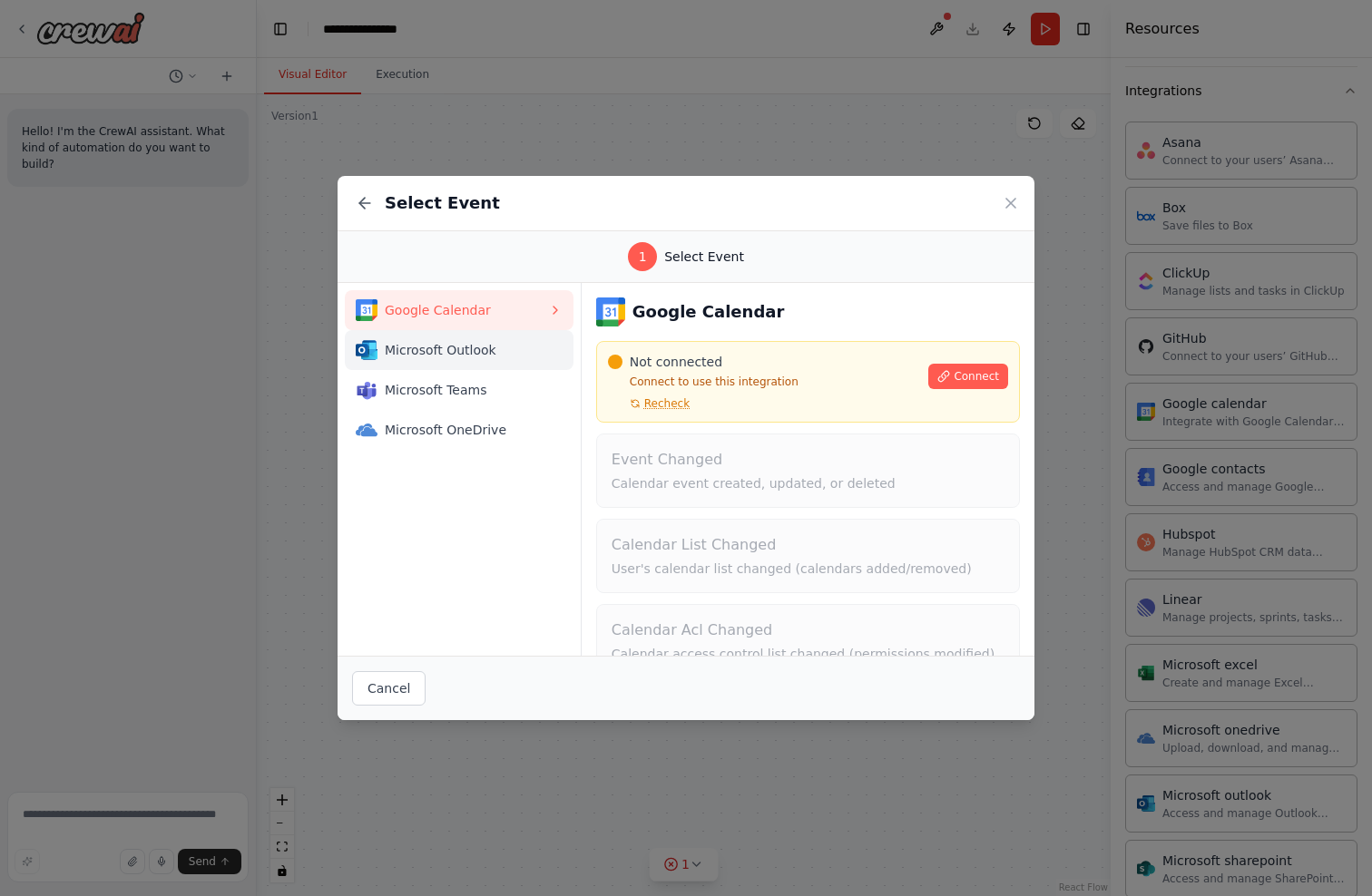
click at [490, 355] on span "Microsoft Outlook" at bounding box center [466, 350] width 164 height 18
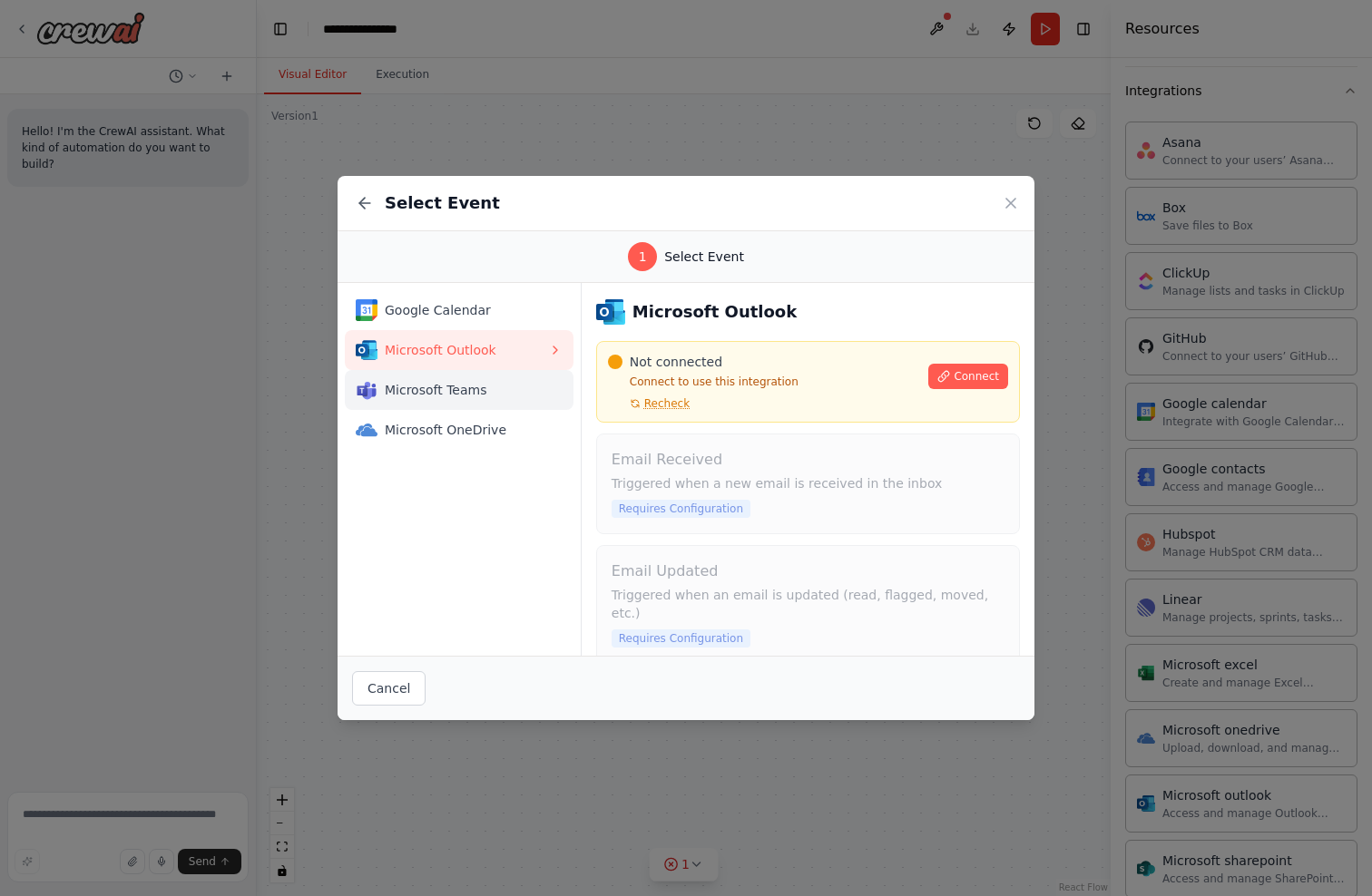
click at [467, 393] on span "Microsoft Teams" at bounding box center [466, 389] width 164 height 18
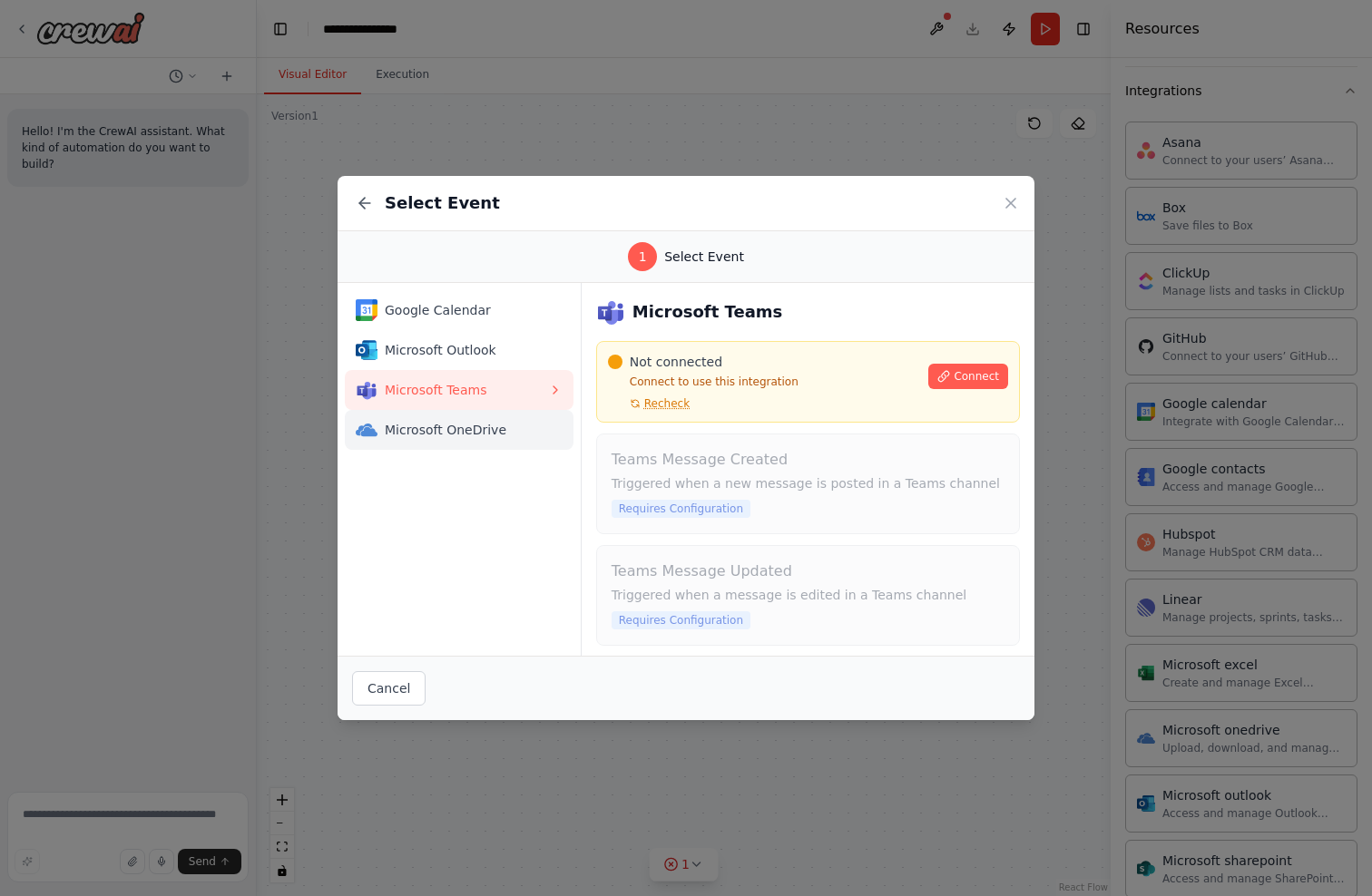
click at [531, 434] on span "Microsoft OneDrive" at bounding box center [466, 429] width 164 height 18
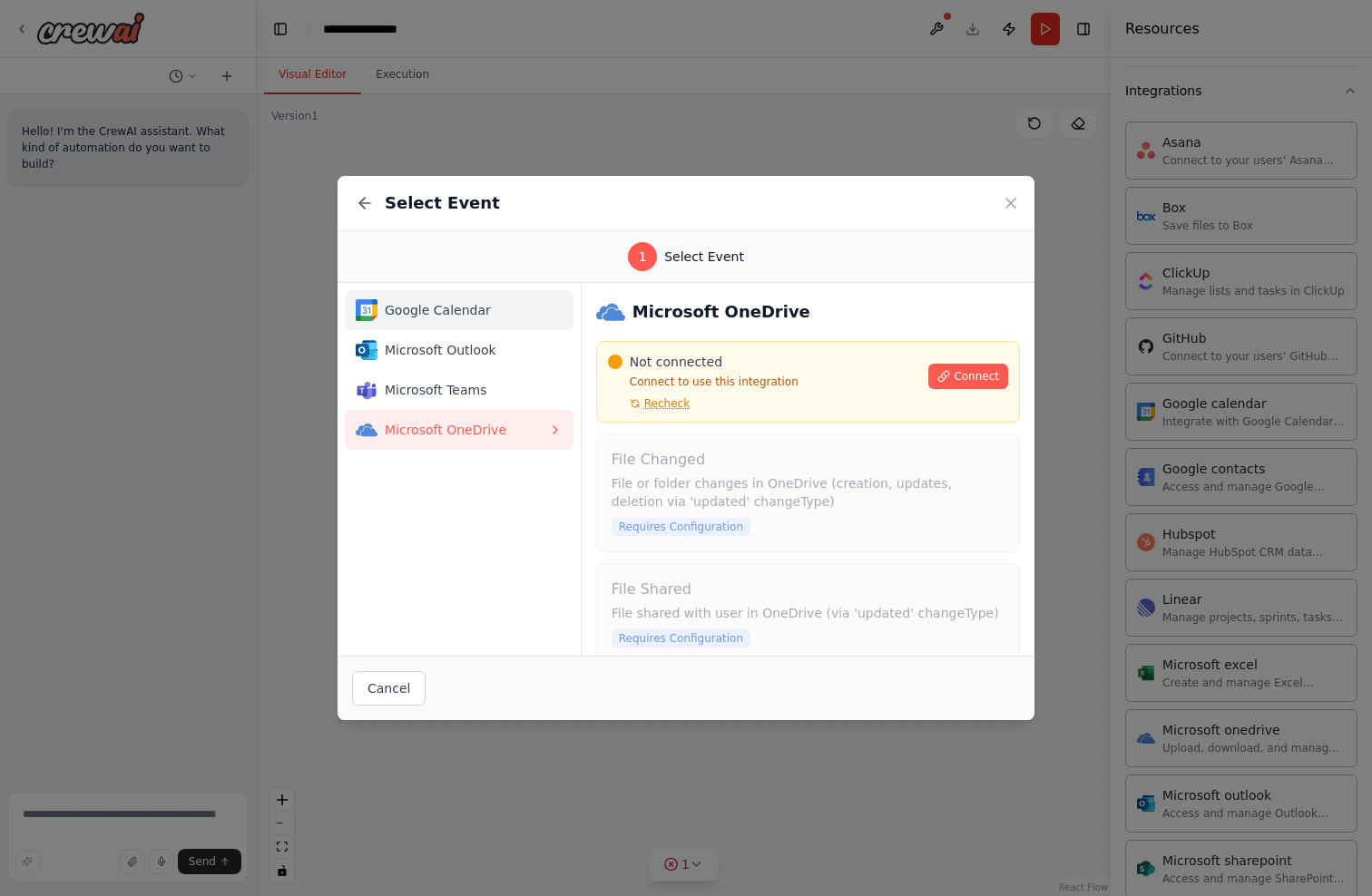
click at [527, 325] on button "Google Calendar" at bounding box center [458, 311] width 229 height 40
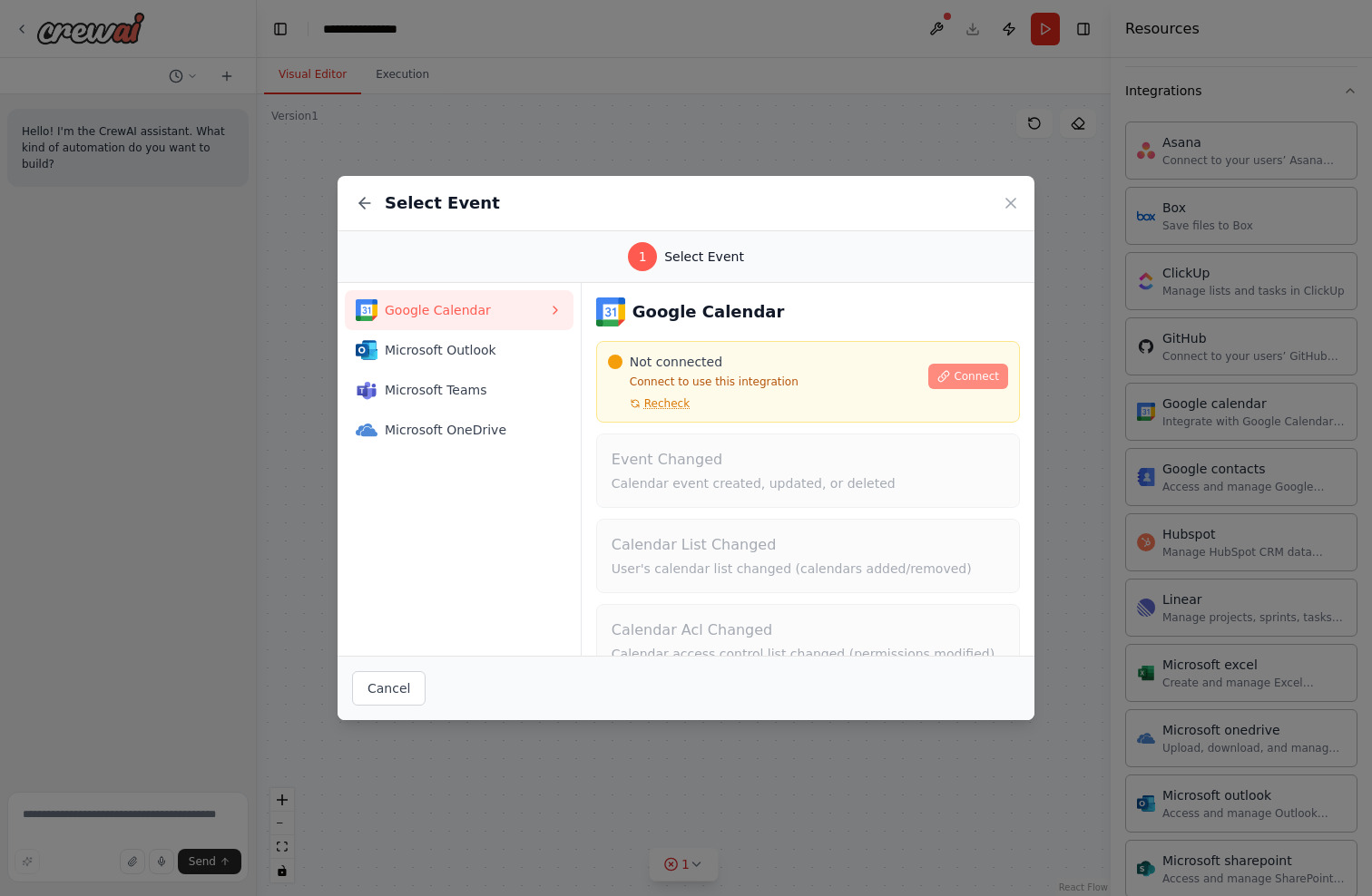
click at [980, 377] on span "Connect" at bounding box center [976, 376] width 45 height 14
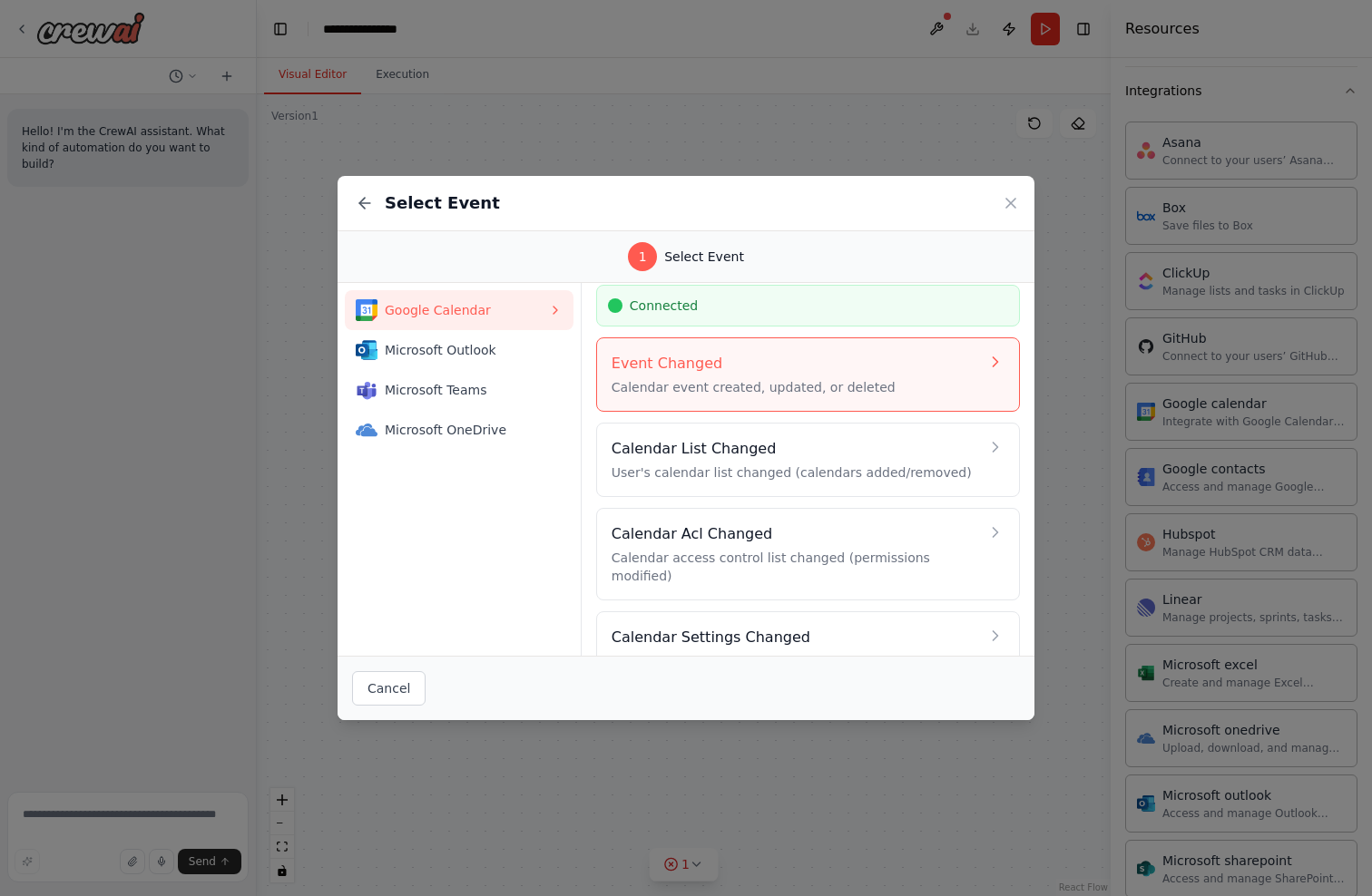
scroll to position [82, 0]
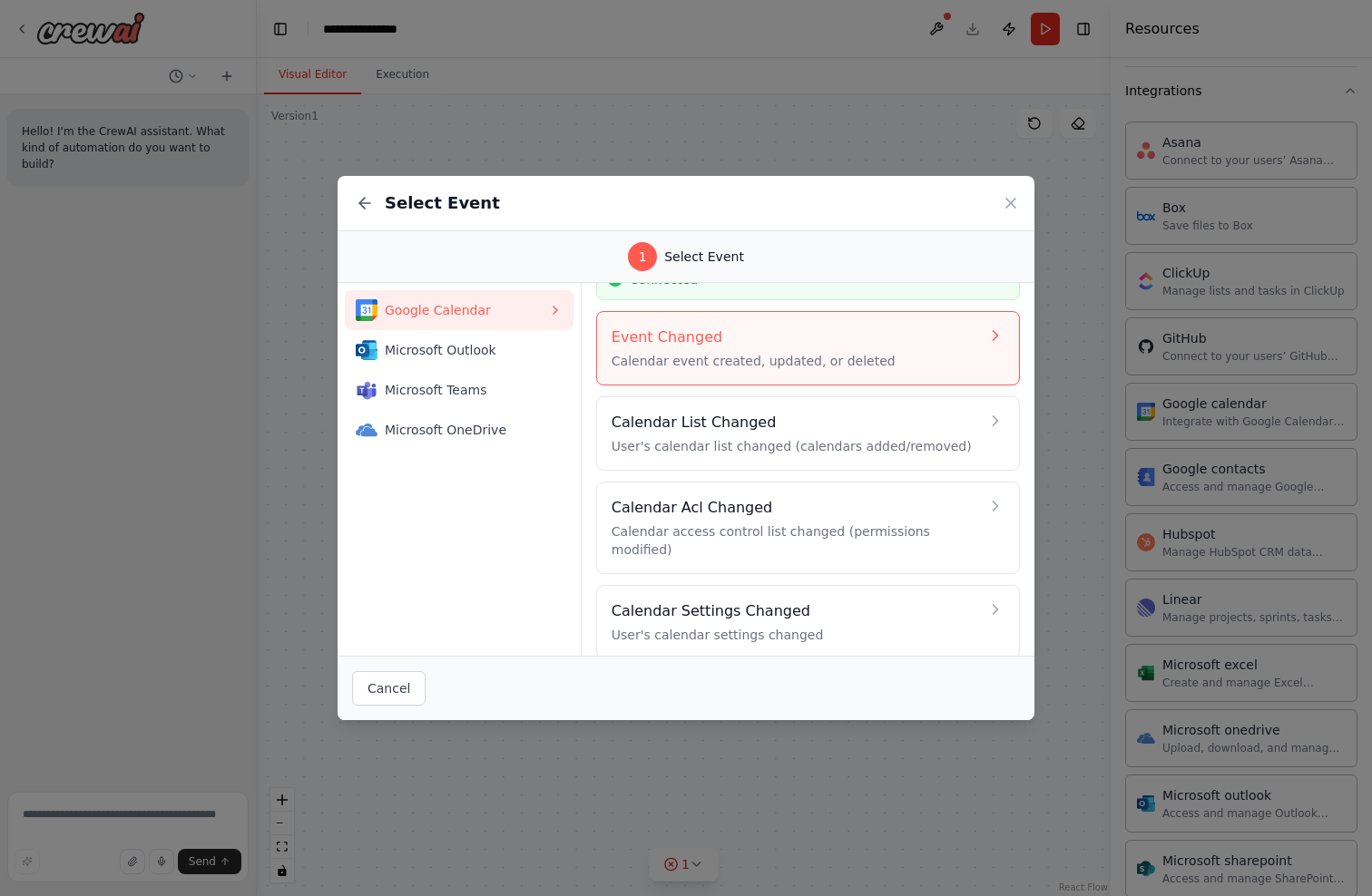
click at [914, 360] on p "Calendar event created, updated, or deleted" at bounding box center [795, 361] width 367 height 18
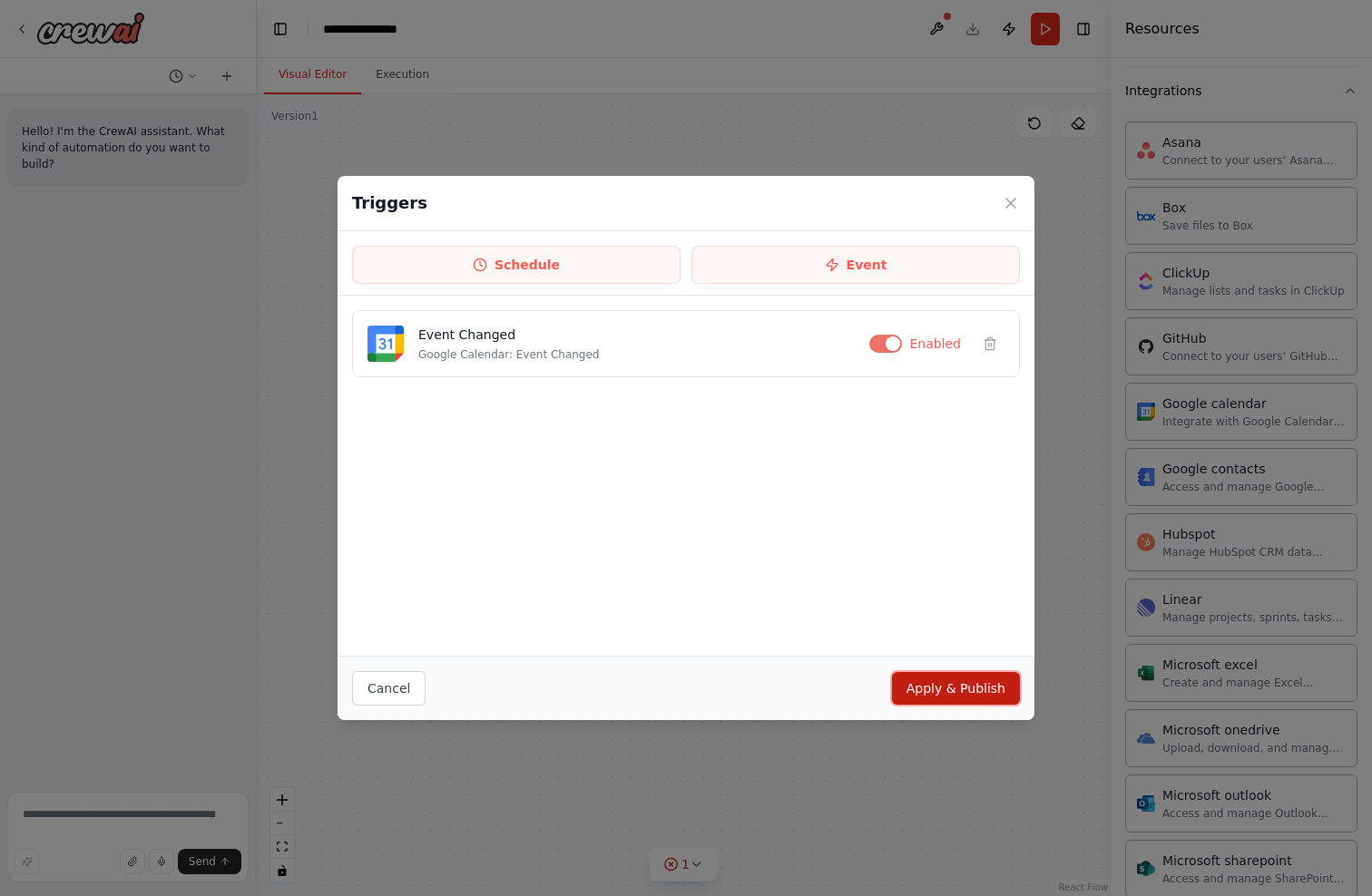
click at [961, 694] on button "Apply & Publish" at bounding box center [956, 688] width 128 height 33
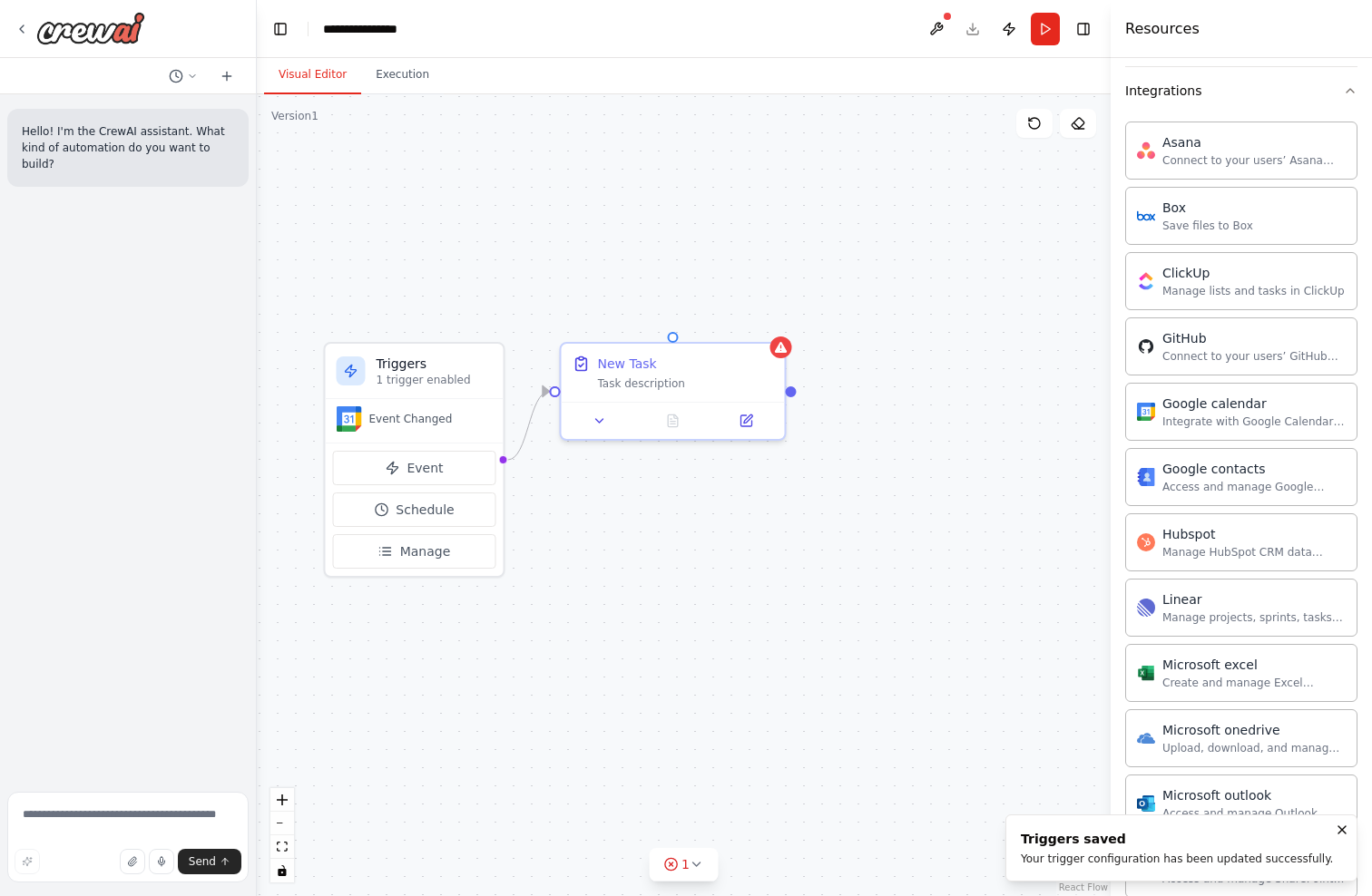
drag, startPoint x: 760, startPoint y: 415, endPoint x: 569, endPoint y: 575, distance: 249.2
click at [569, 575] on div "Triggers 1 trigger enabled Event Changed Event Schedule Manage New Task Task de…" at bounding box center [683, 495] width 854 height 802
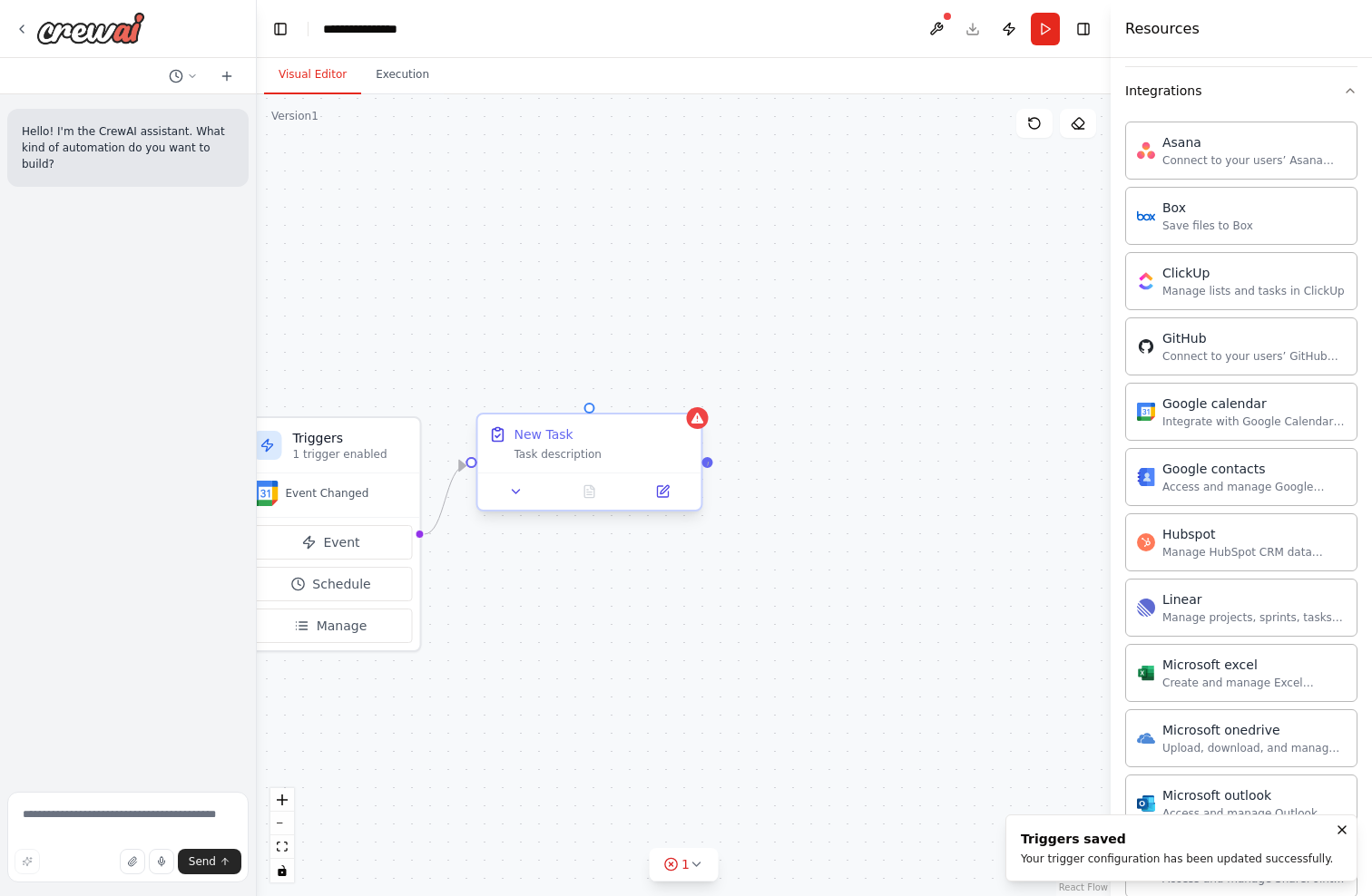
click at [709, 462] on div at bounding box center [707, 462] width 11 height 11
click at [647, 461] on div "Task description" at bounding box center [603, 454] width 176 height 14
click at [526, 492] on button at bounding box center [516, 492] width 62 height 22
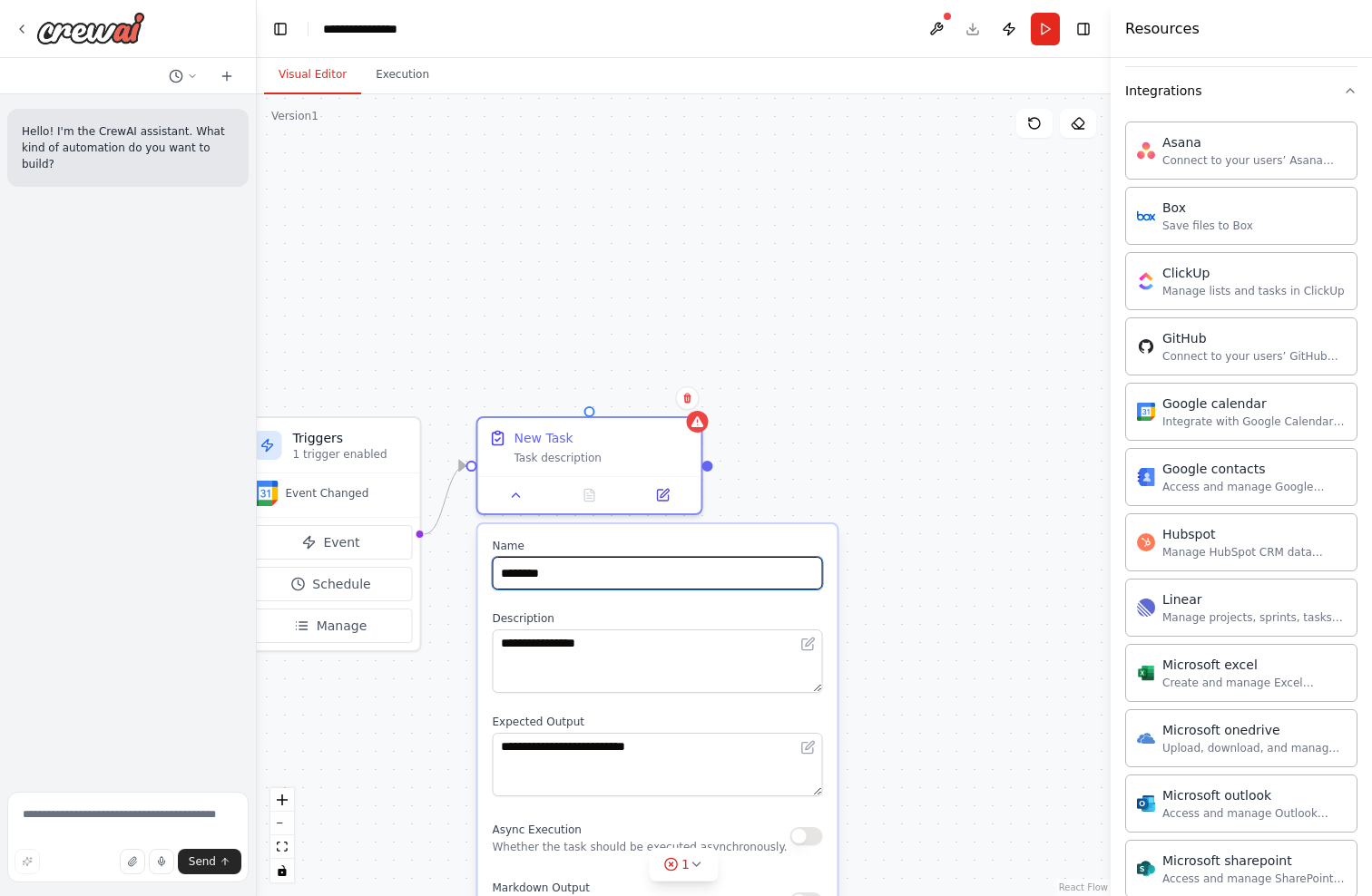
drag, startPoint x: 618, startPoint y: 582, endPoint x: 370, endPoint y: 537, distance: 252.0
click at [493, 557] on input "********" at bounding box center [657, 573] width 330 height 33
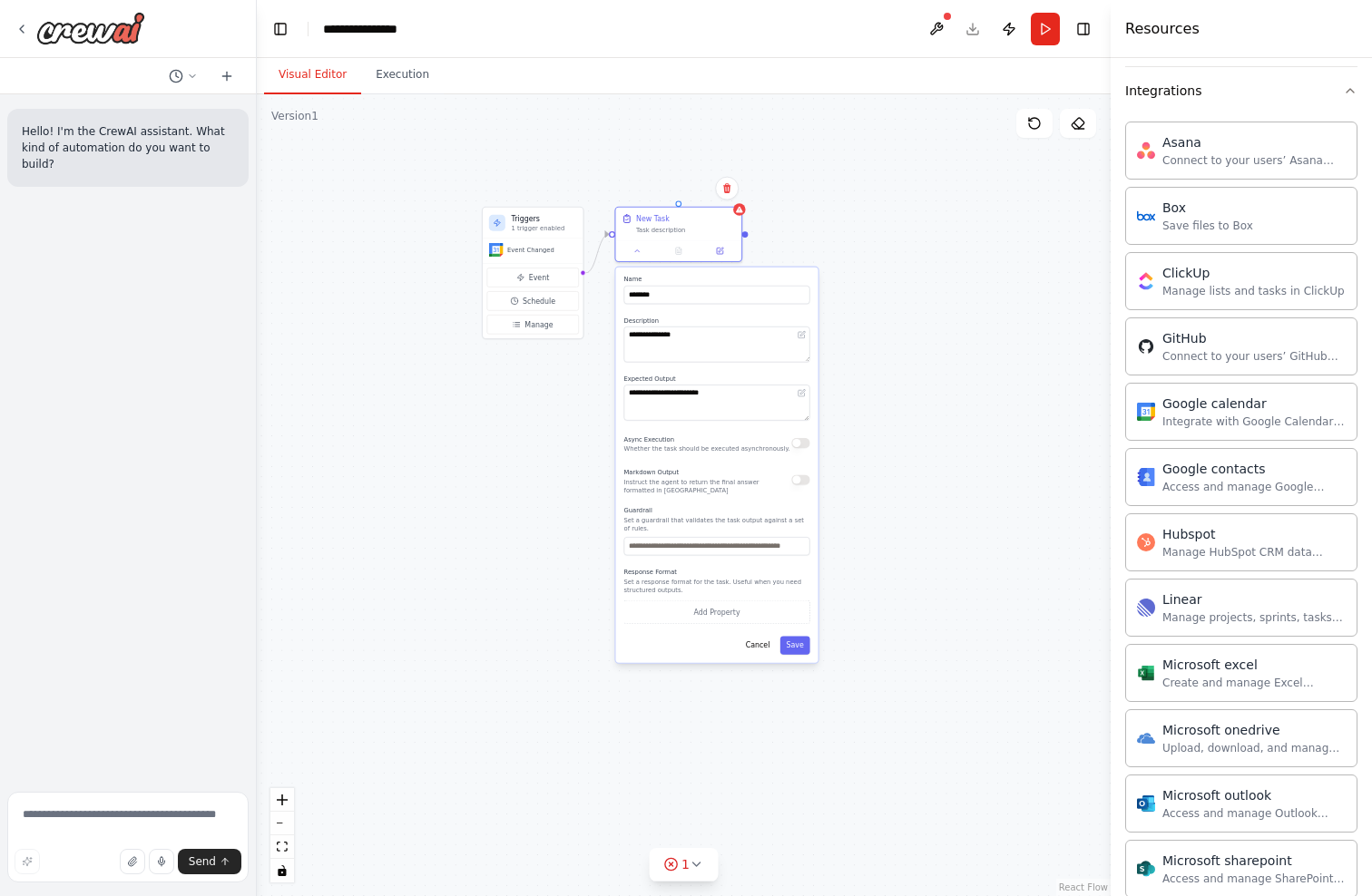
drag, startPoint x: 852, startPoint y: 692, endPoint x: 911, endPoint y: 376, distance: 321.5
click at [911, 376] on div "**********" at bounding box center [683, 495] width 854 height 802
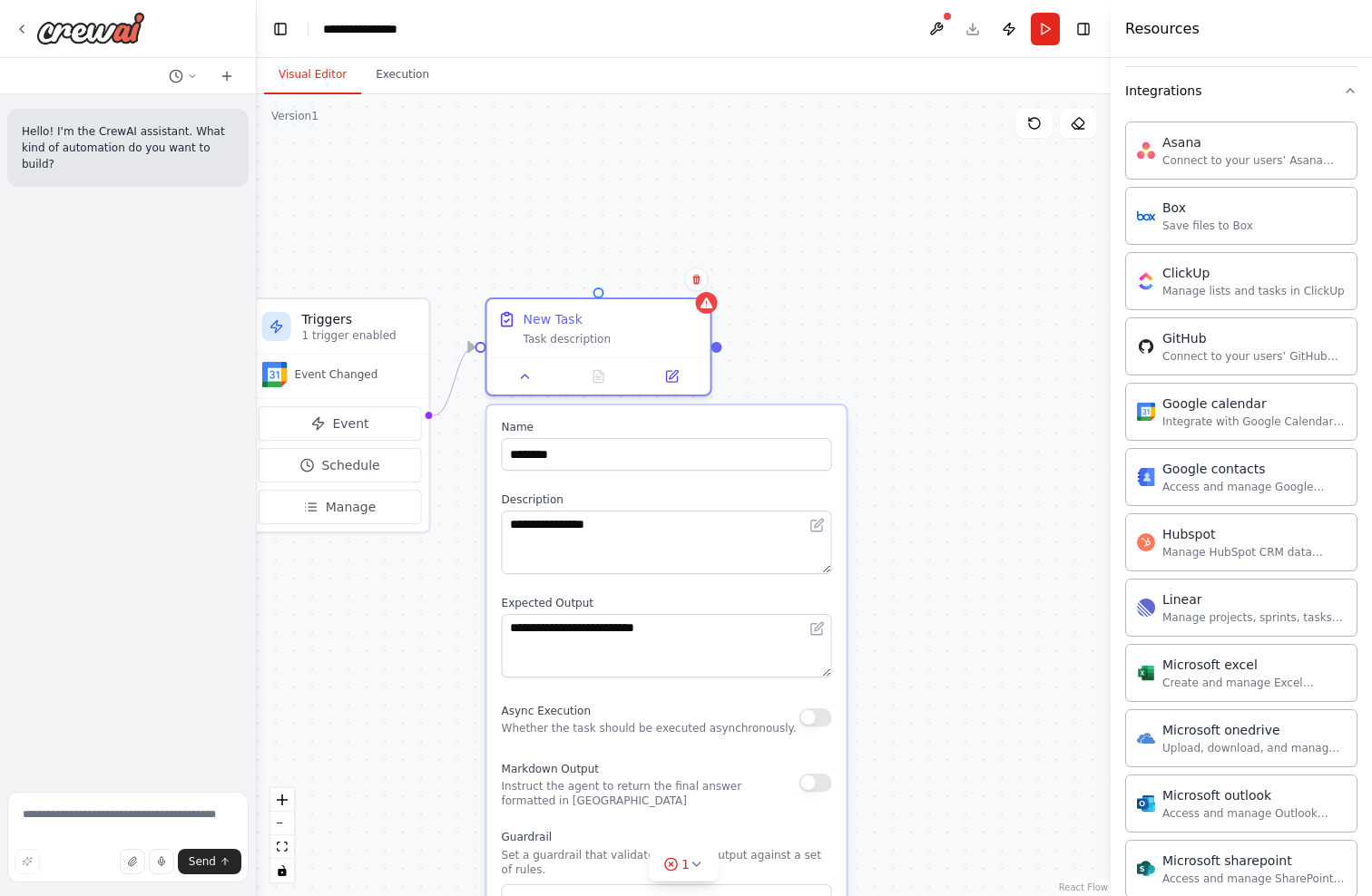
drag, startPoint x: 989, startPoint y: 313, endPoint x: 943, endPoint y: 645, distance: 335.2
click at [943, 645] on div "**********" at bounding box center [683, 495] width 854 height 802
click at [656, 370] on button at bounding box center [672, 372] width 62 height 22
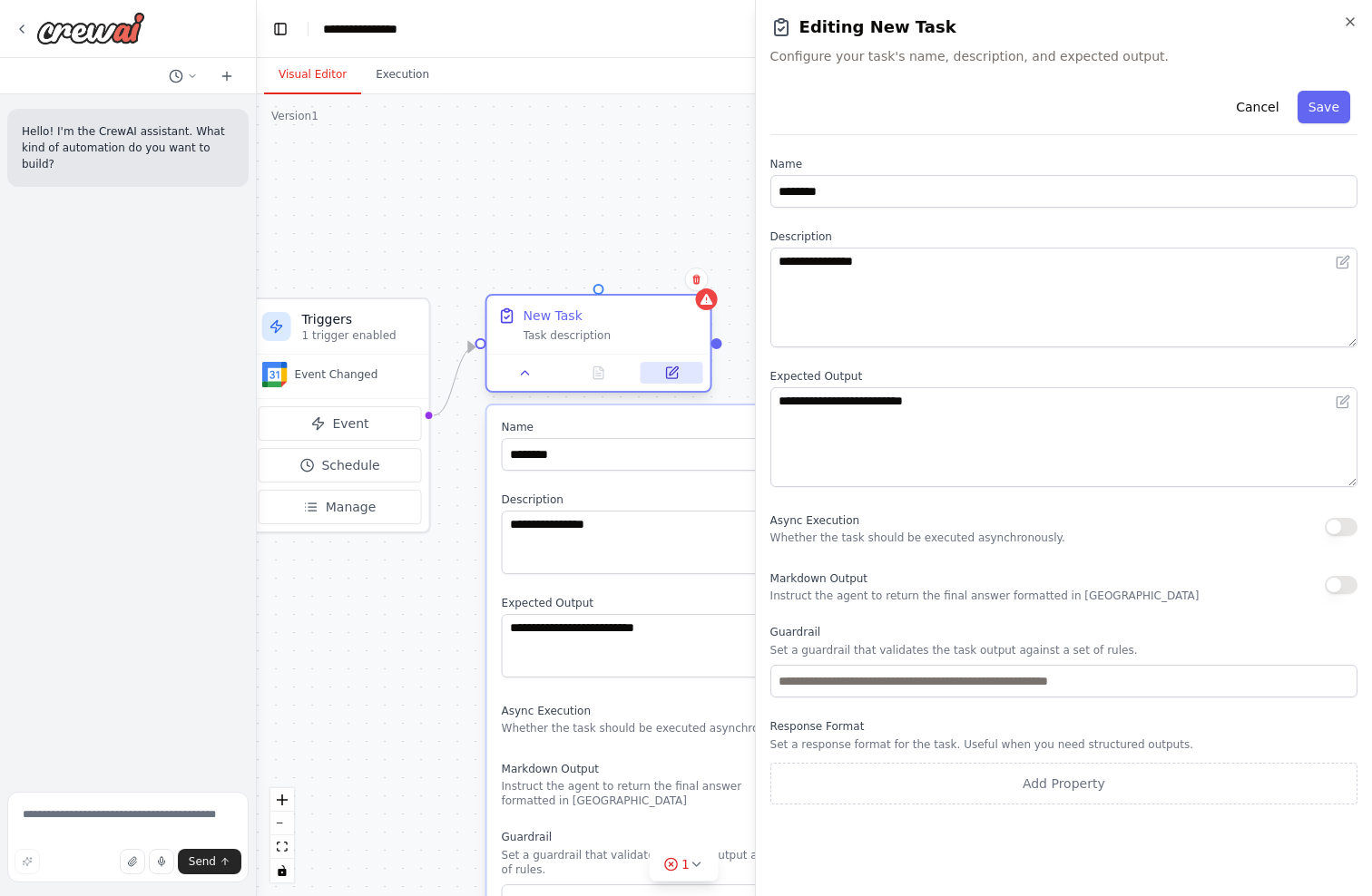
click at [656, 370] on body "**********" at bounding box center [686, 448] width 1372 height 896
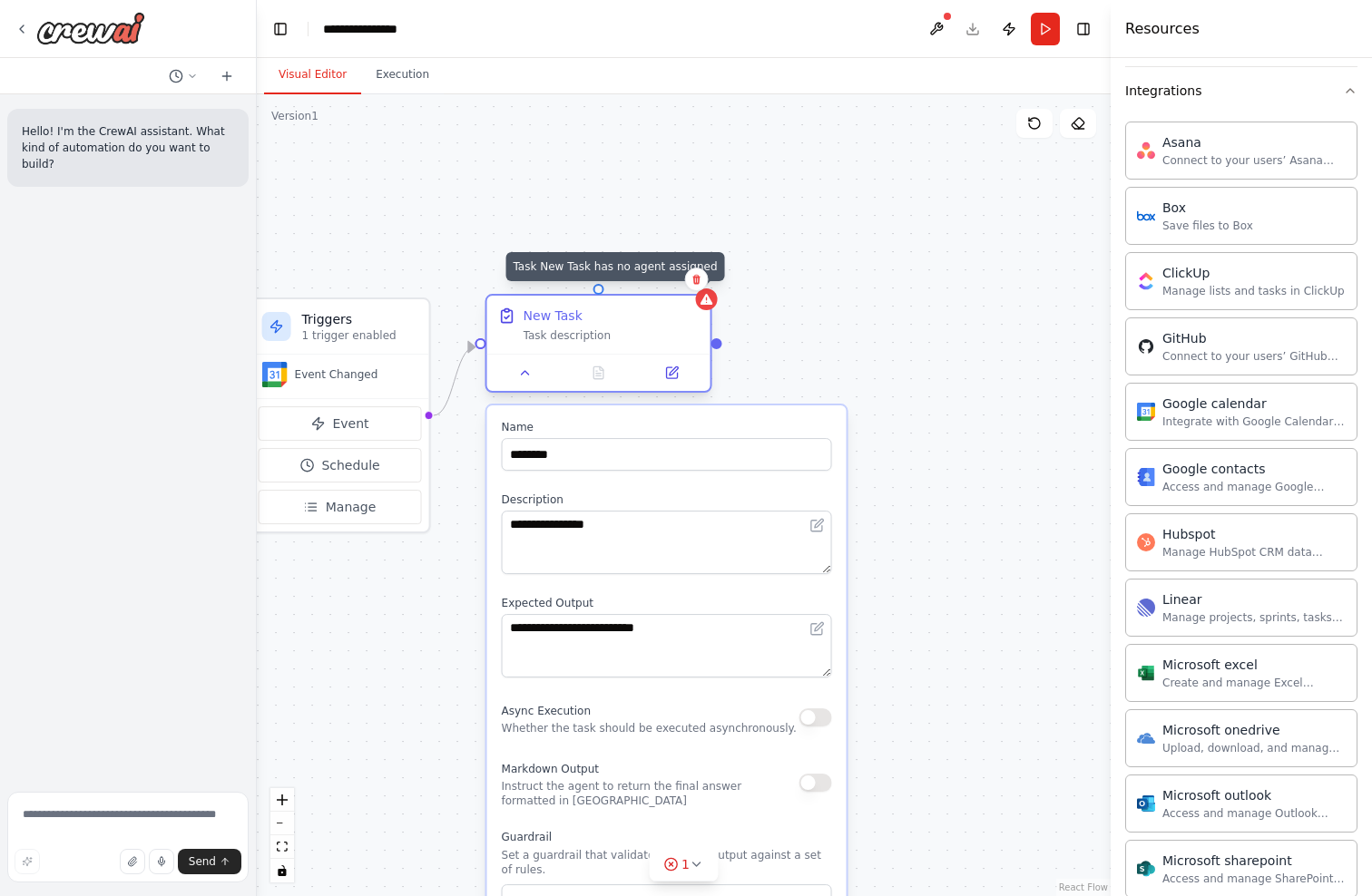
click at [704, 300] on icon at bounding box center [706, 298] width 11 height 11
click at [1320, 84] on button "Integrations" at bounding box center [1241, 90] width 232 height 47
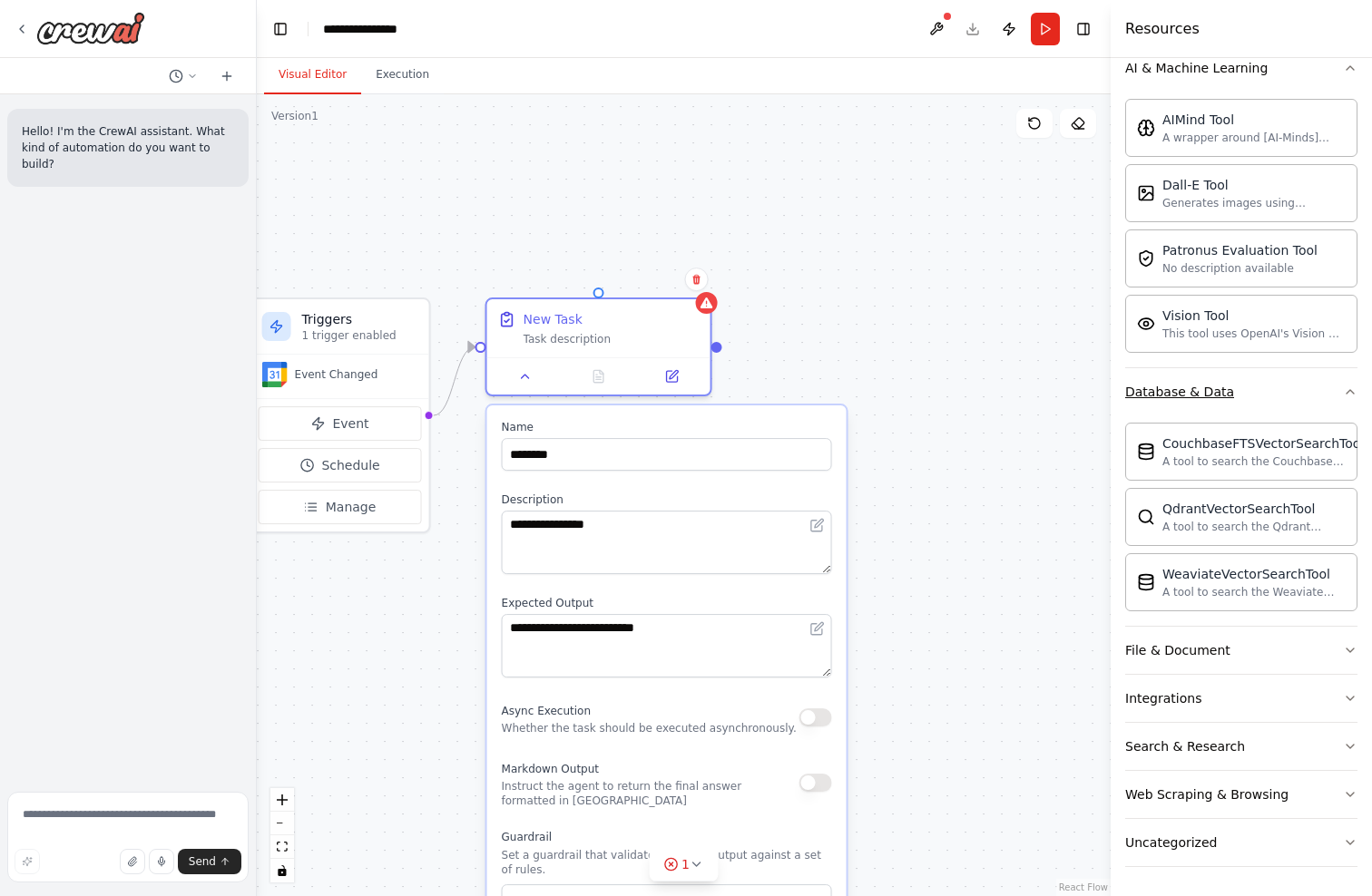
scroll to position [0, 0]
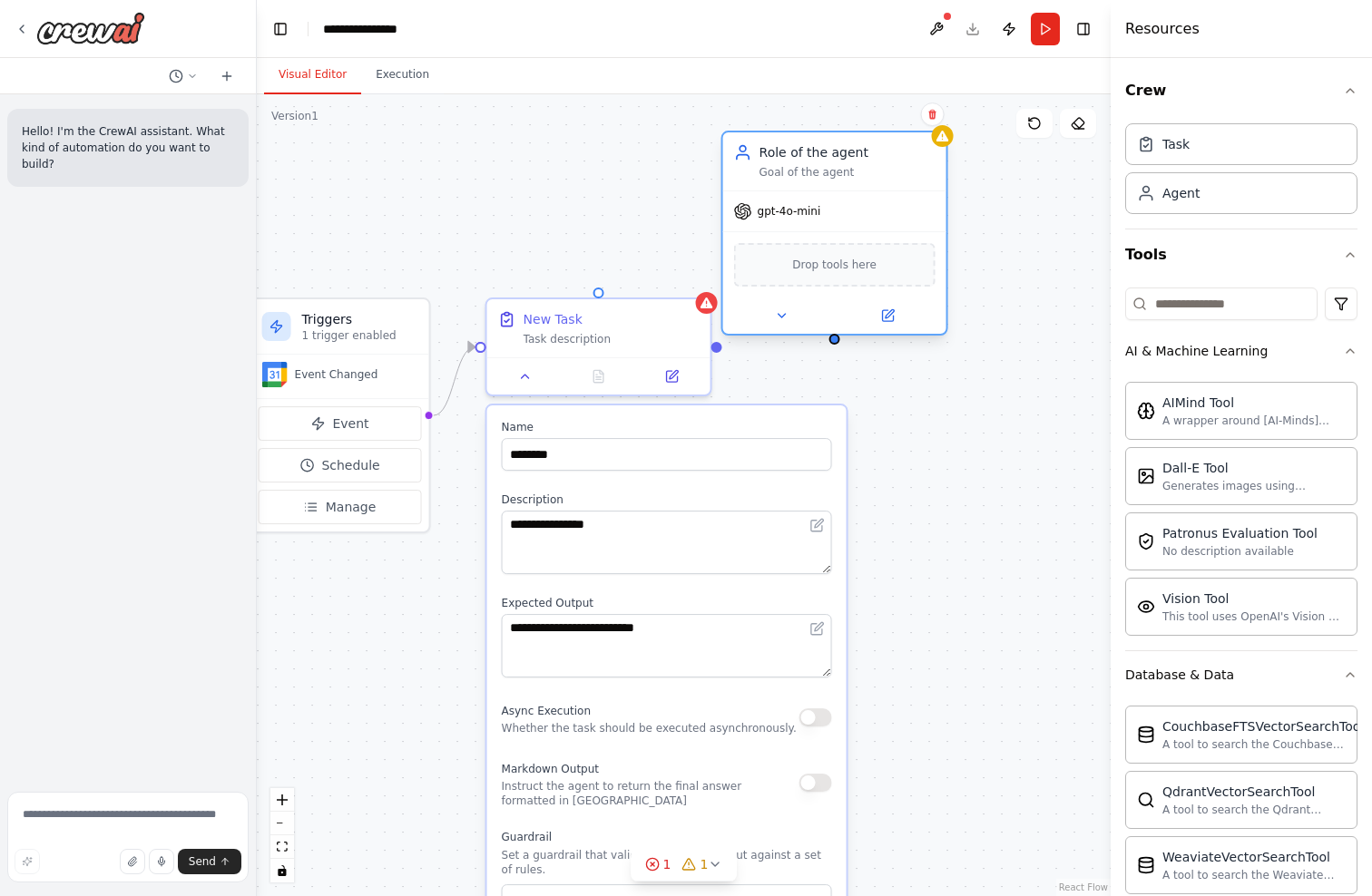
drag, startPoint x: 809, startPoint y: 366, endPoint x: 847, endPoint y: 163, distance: 206.5
click at [847, 163] on div "Role of the agent Goal of the agent" at bounding box center [848, 162] width 176 height 36
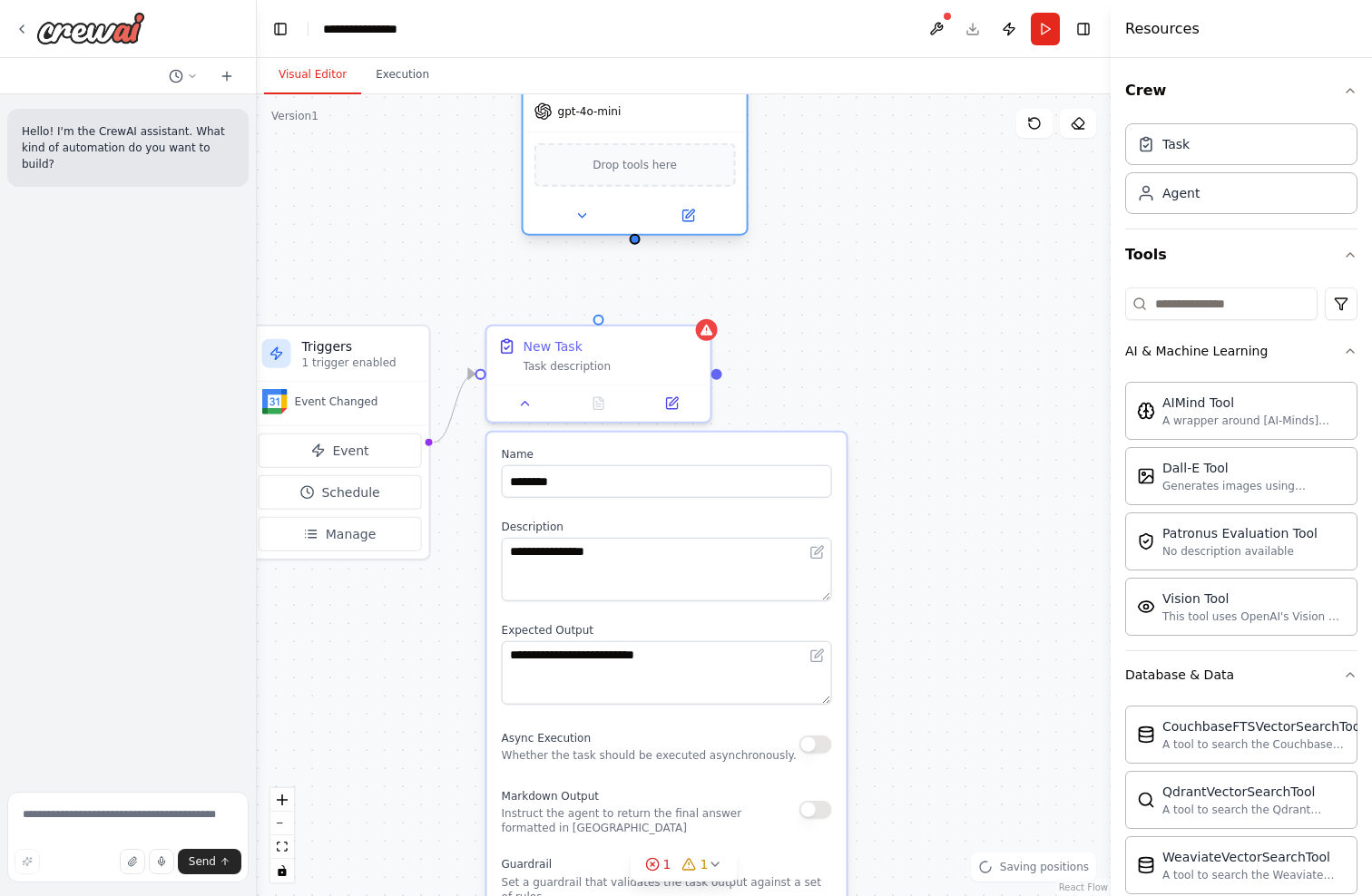
drag, startPoint x: 842, startPoint y: 249, endPoint x: 642, endPoint y: 149, distance: 223.6
click at [642, 149] on div "Drop tools here" at bounding box center [635, 165] width 202 height 44
drag, startPoint x: 636, startPoint y: 240, endPoint x: 598, endPoint y: 317, distance: 85.9
click at [598, 317] on div "**********" at bounding box center [513, 508] width 854 height 802
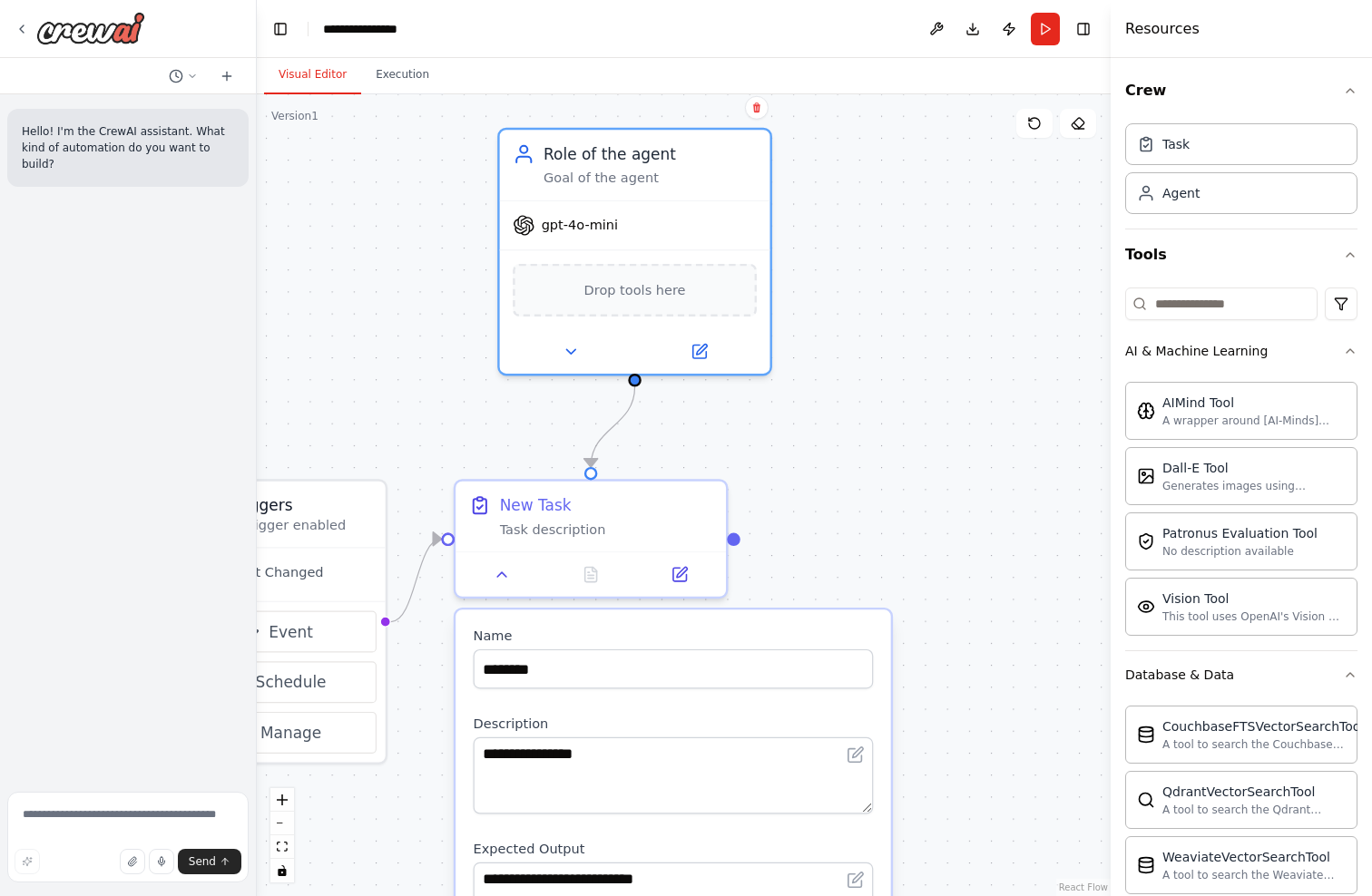
drag, startPoint x: 808, startPoint y: 314, endPoint x: 827, endPoint y: 471, distance: 158.1
click at [832, 457] on div ".deletable-edge-delete-btn { width: 20px; height: 20px; border: 0px solid #ffff…" at bounding box center [683, 495] width 854 height 802
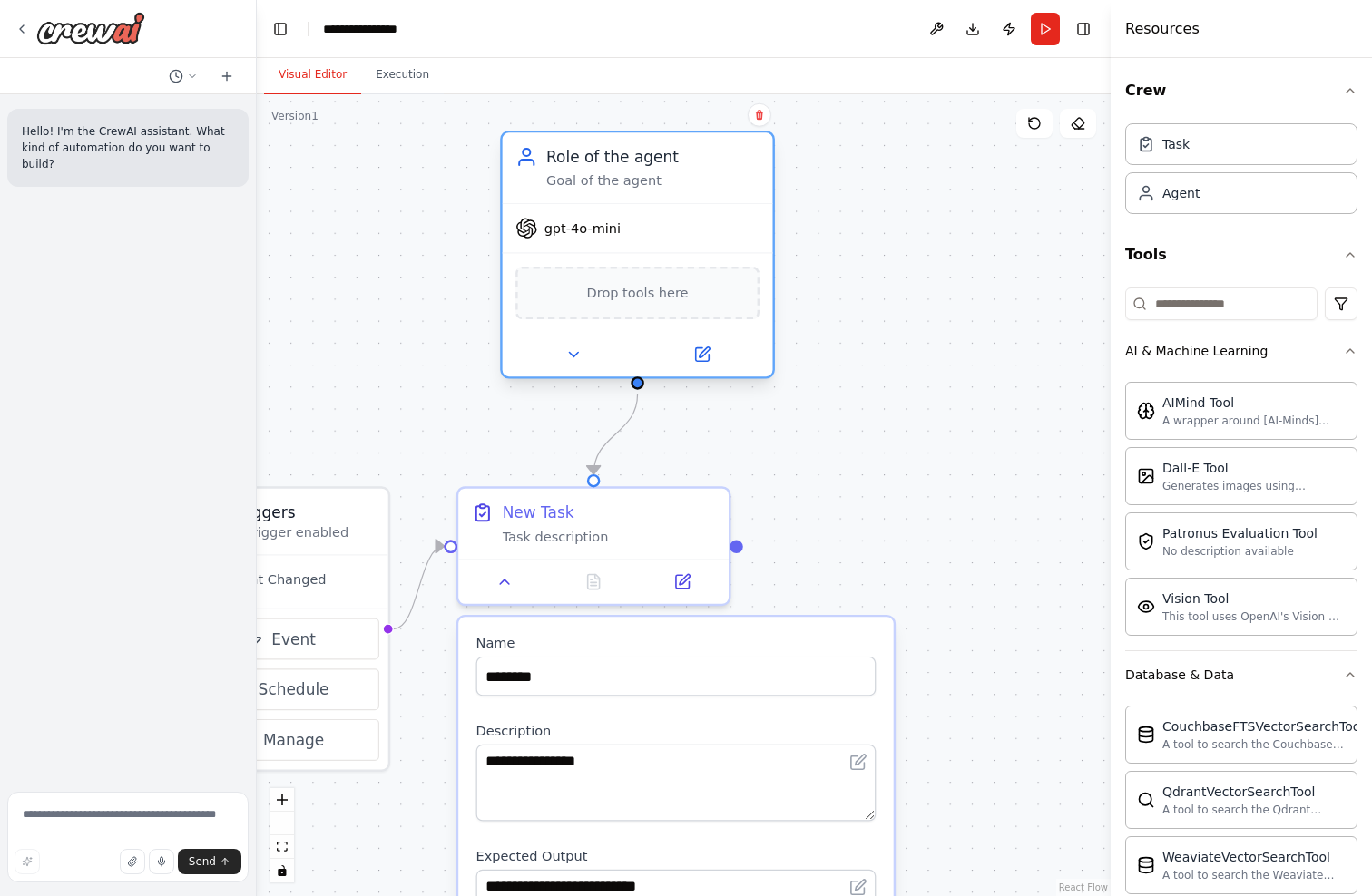
click at [586, 235] on span "gpt-4o-mini" at bounding box center [583, 229] width 77 height 17
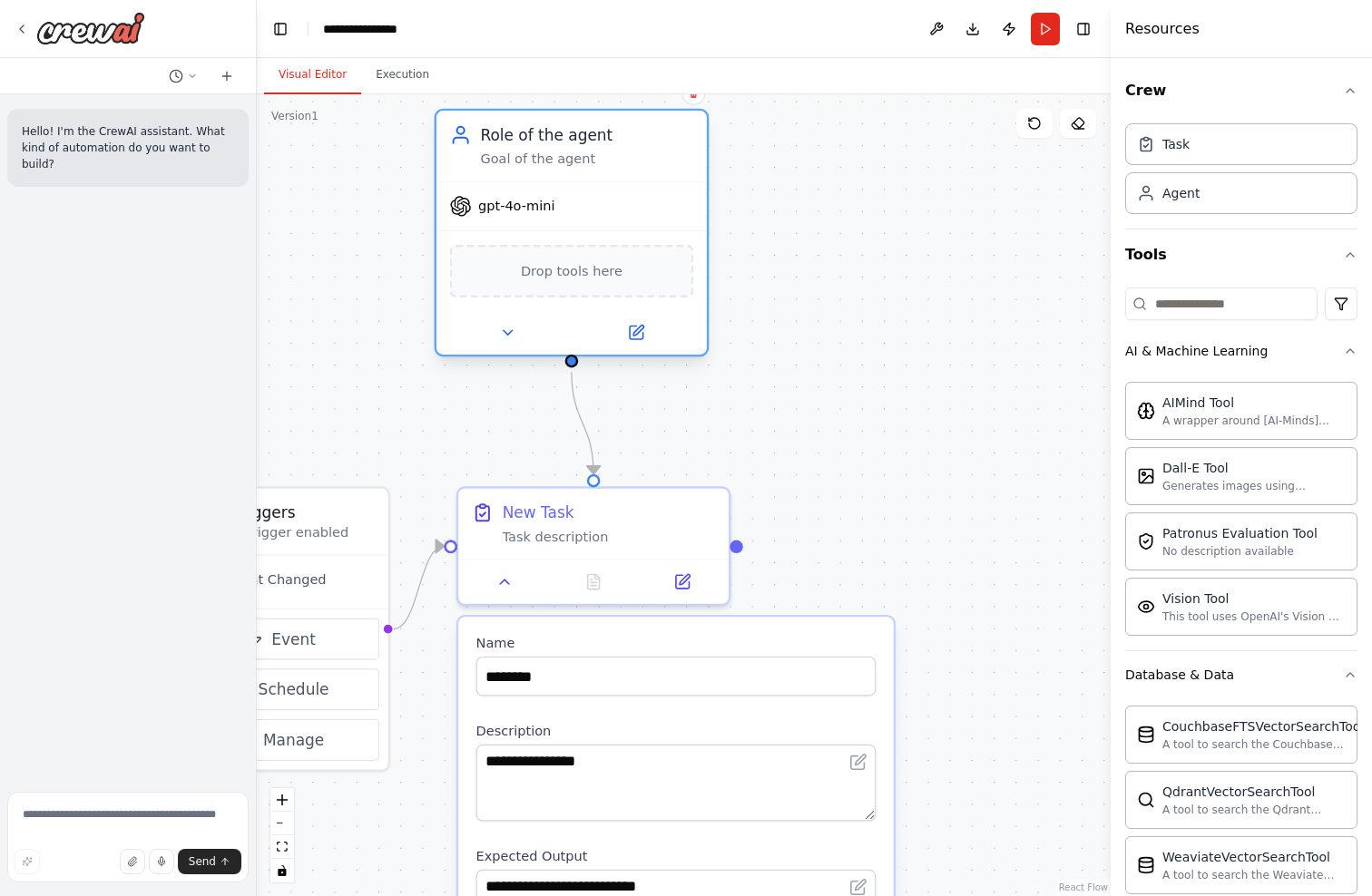
drag, startPoint x: 666, startPoint y: 227, endPoint x: 609, endPoint y: 210, distance: 59.5
click at [609, 210] on div "gpt-4o-mini" at bounding box center [571, 207] width 271 height 48
click at [603, 273] on span "Drop tools here" at bounding box center [571, 271] width 101 height 22
click at [1275, 360] on button "AI & Machine Learning" at bounding box center [1241, 350] width 232 height 47
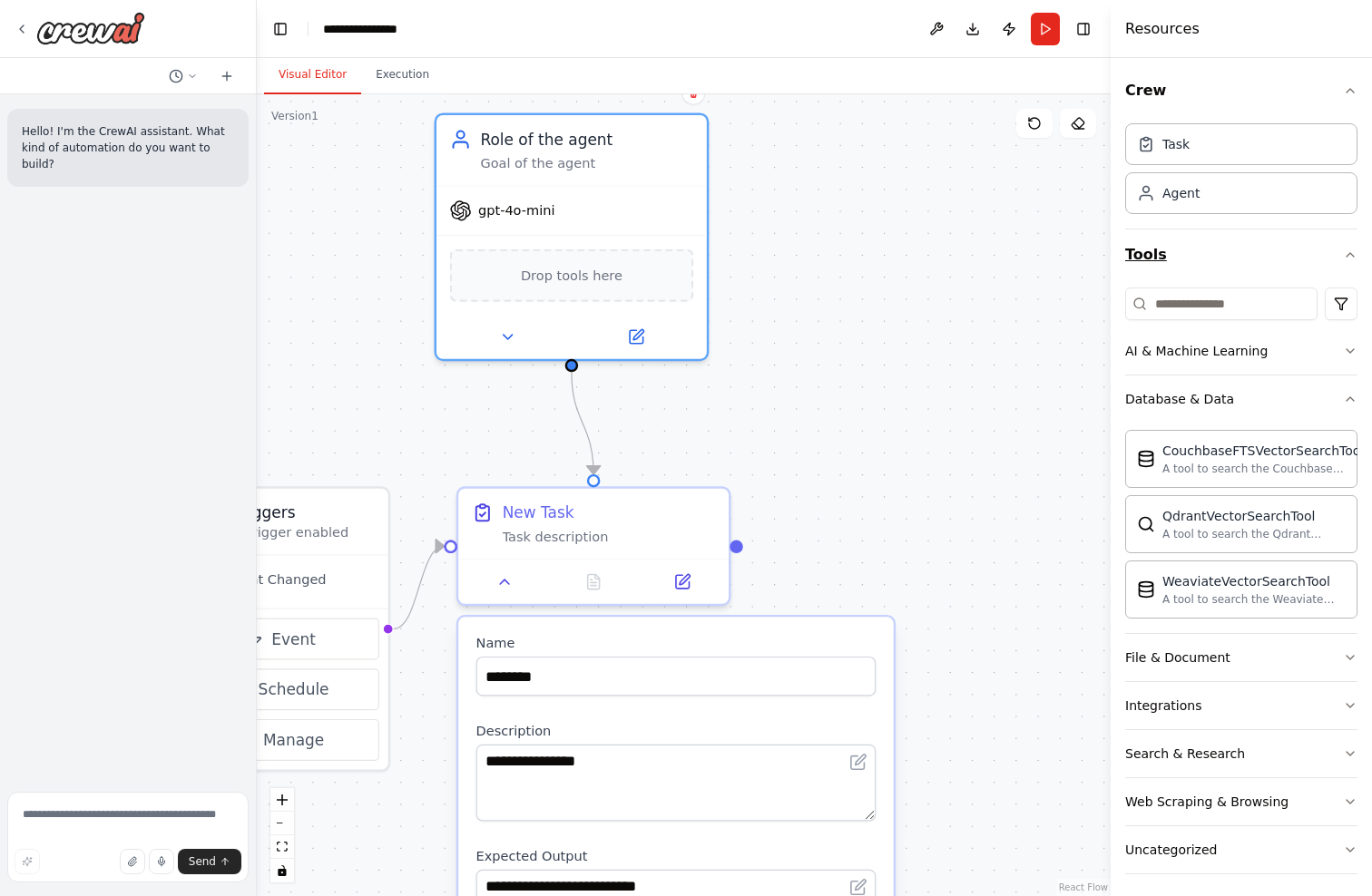
click at [1216, 255] on button "Tools" at bounding box center [1241, 254] width 232 height 51
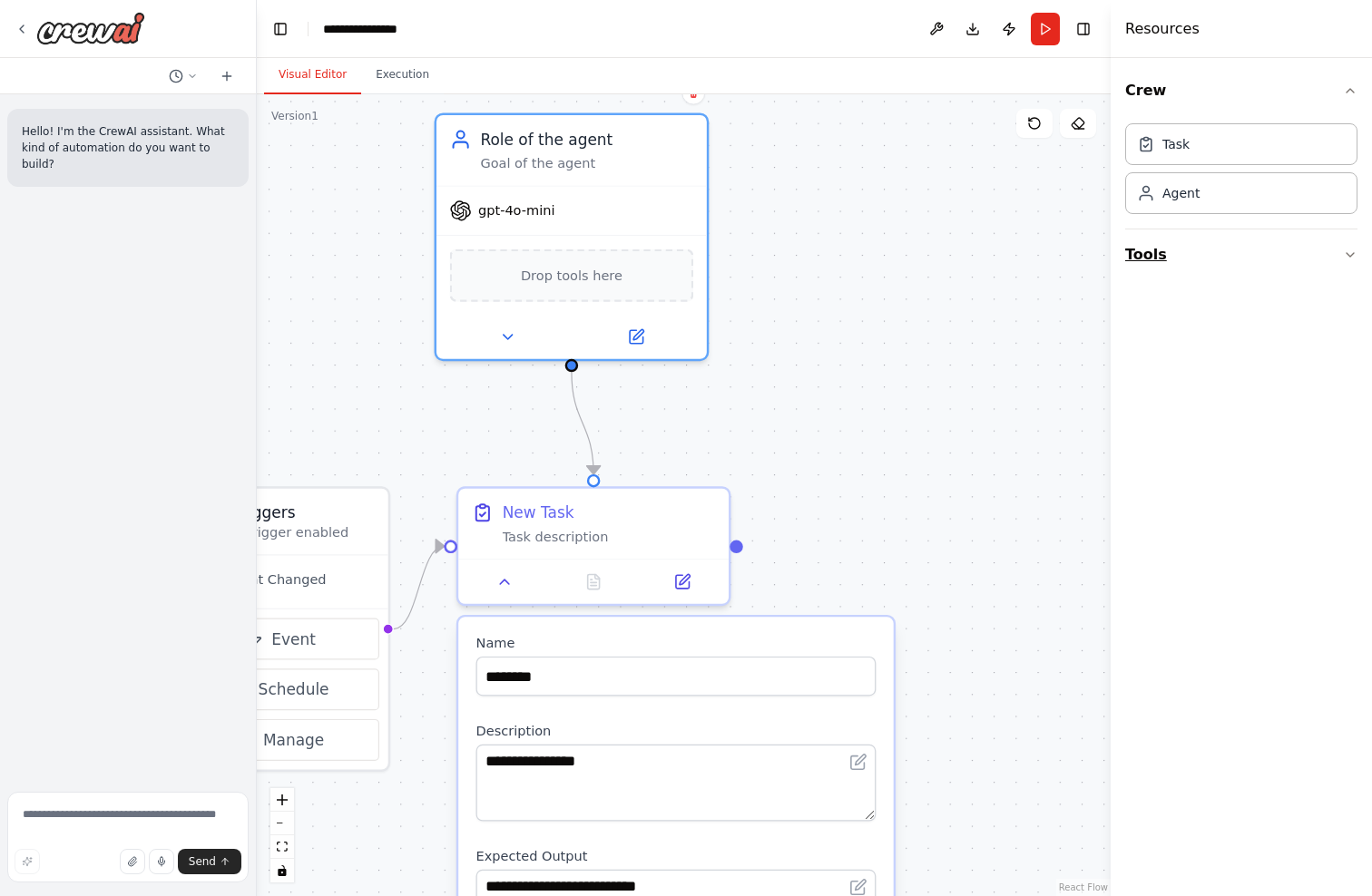
click at [1216, 255] on button "Tools" at bounding box center [1241, 254] width 232 height 51
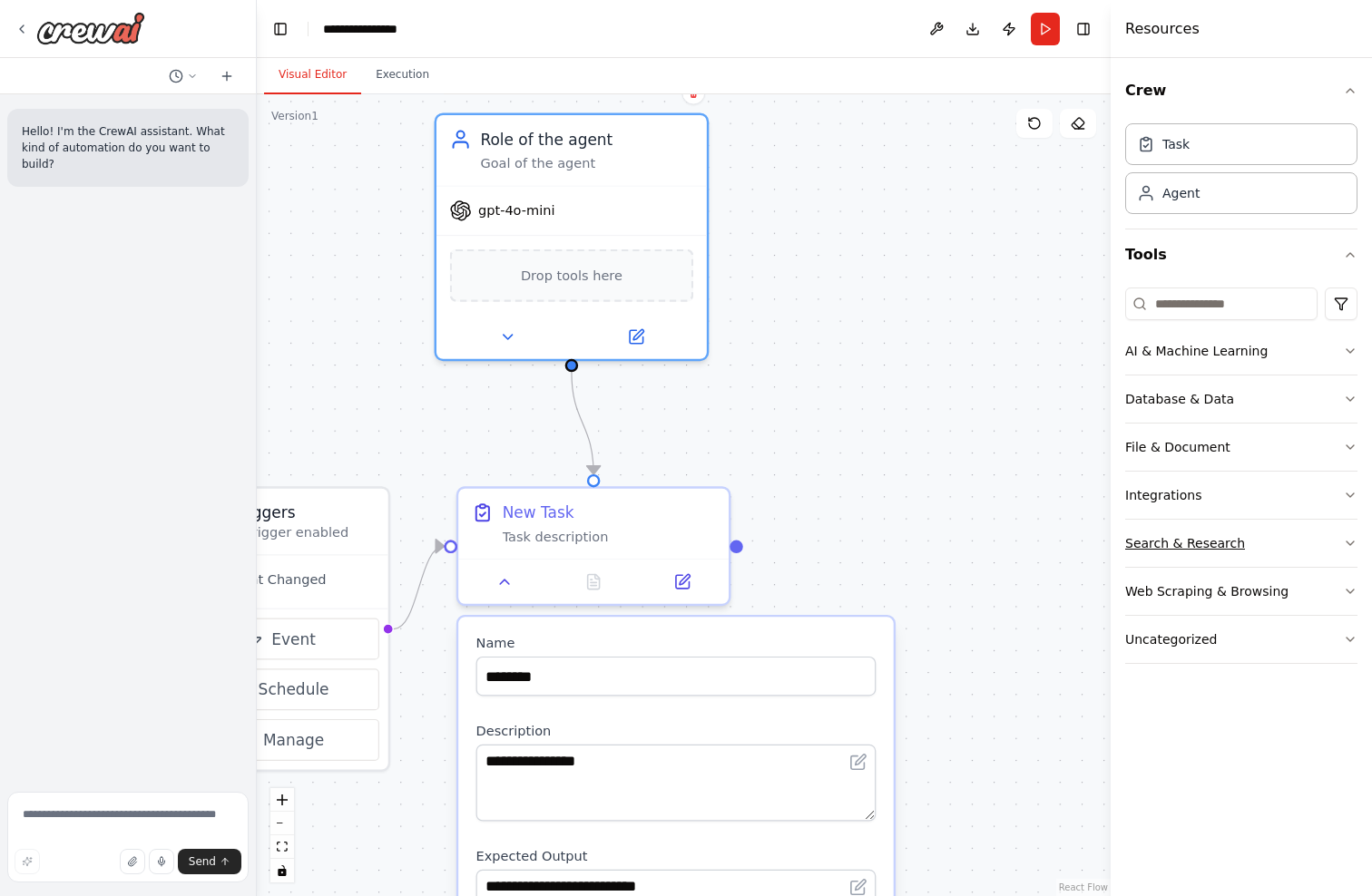
click at [1201, 551] on div "Search & Research" at bounding box center [1184, 543] width 120 height 18
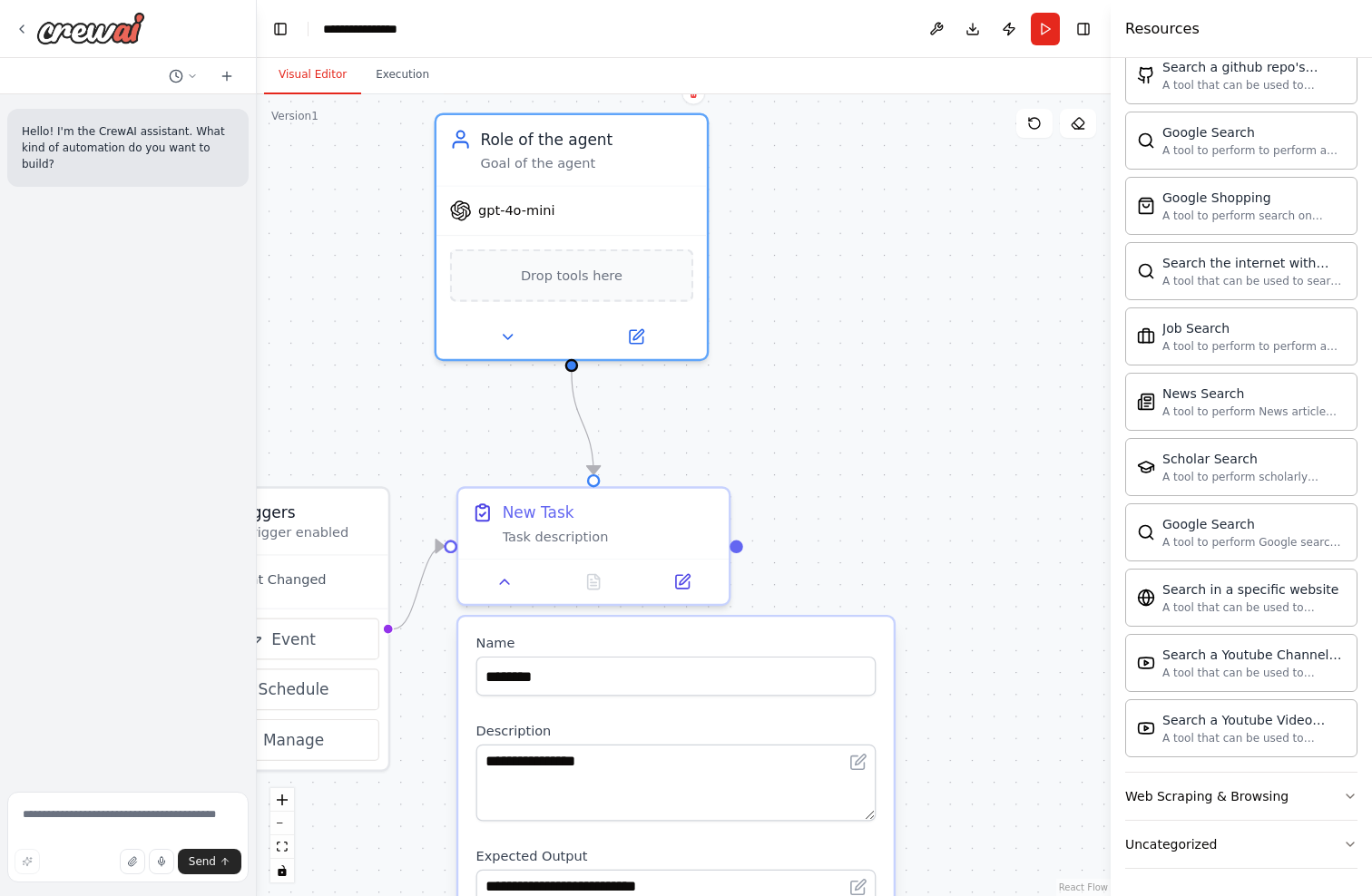
scroll to position [726, 0]
drag, startPoint x: 786, startPoint y: 437, endPoint x: 921, endPoint y: 343, distance: 164.5
click at [918, 339] on div ".deletable-edge-delete-btn { width: 20px; height: 20px; border: 0px solid #ffff…" at bounding box center [683, 495] width 854 height 802
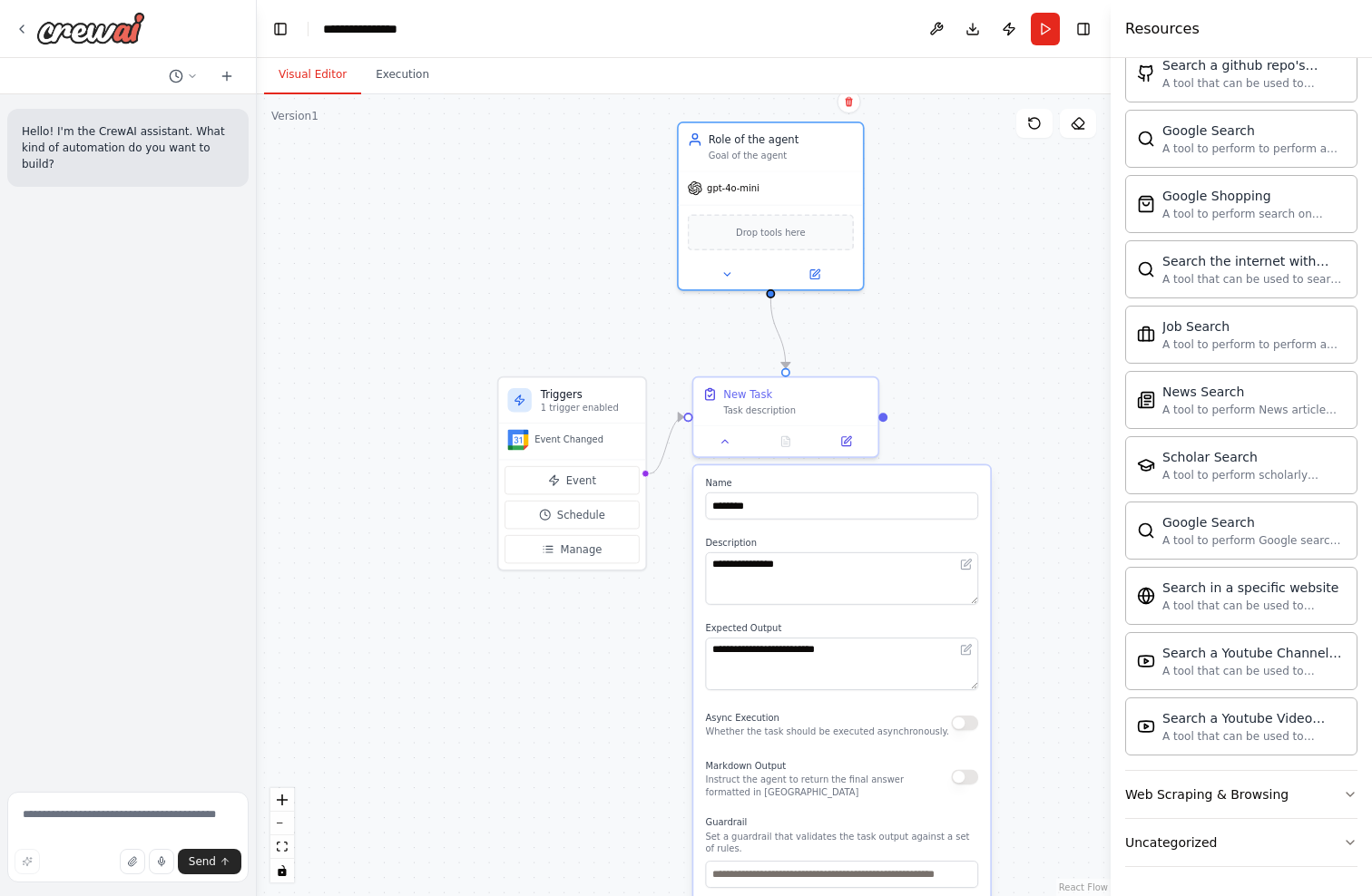
click at [917, 414] on div ".deletable-edge-delete-btn { width: 20px; height: 20px; border: 0px solid #ffff…" at bounding box center [683, 495] width 854 height 802
click at [885, 413] on div at bounding box center [882, 414] width 9 height 9
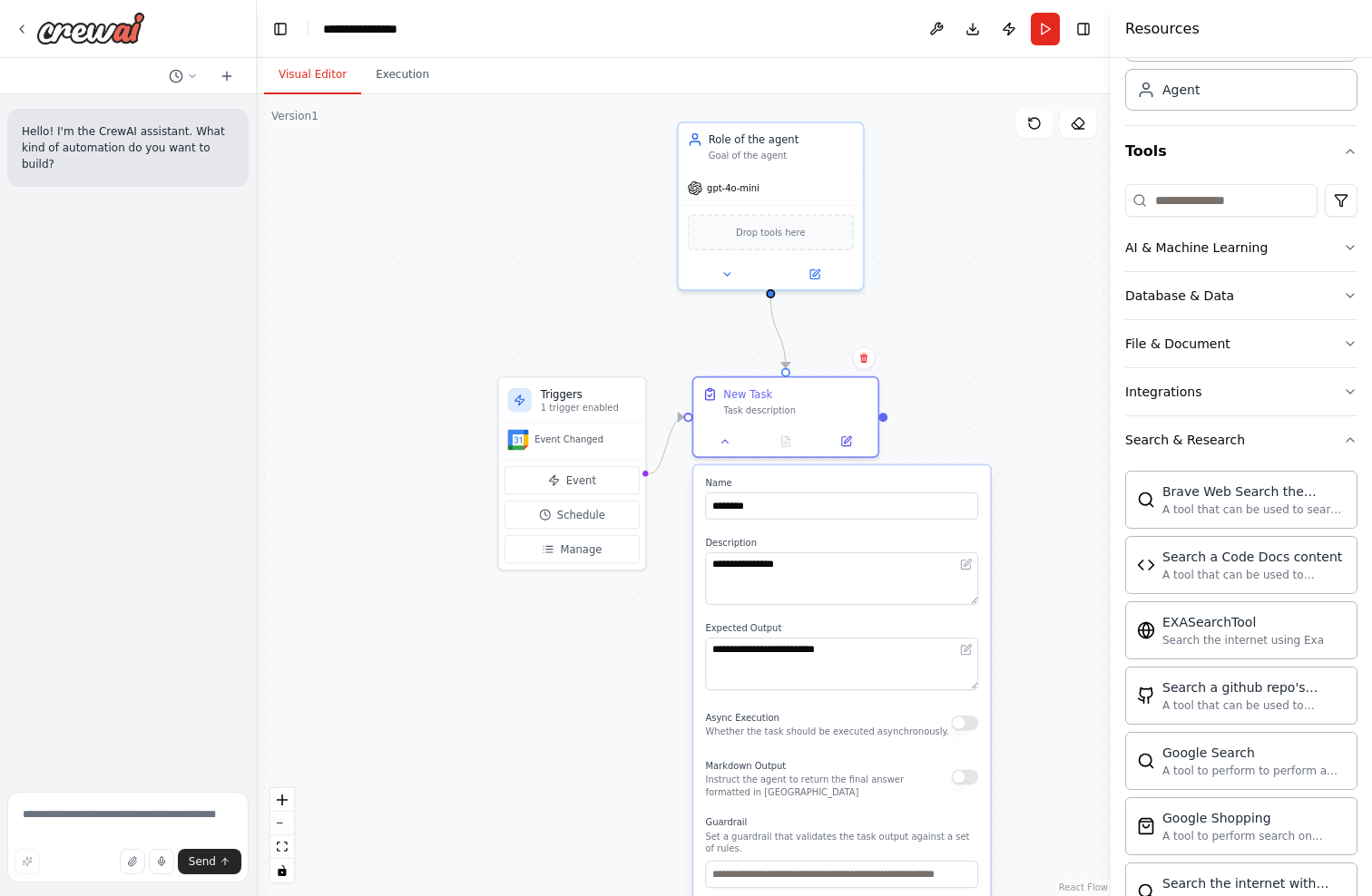
scroll to position [103, 0]
